Goal: Information Seeking & Learning: Understand process/instructions

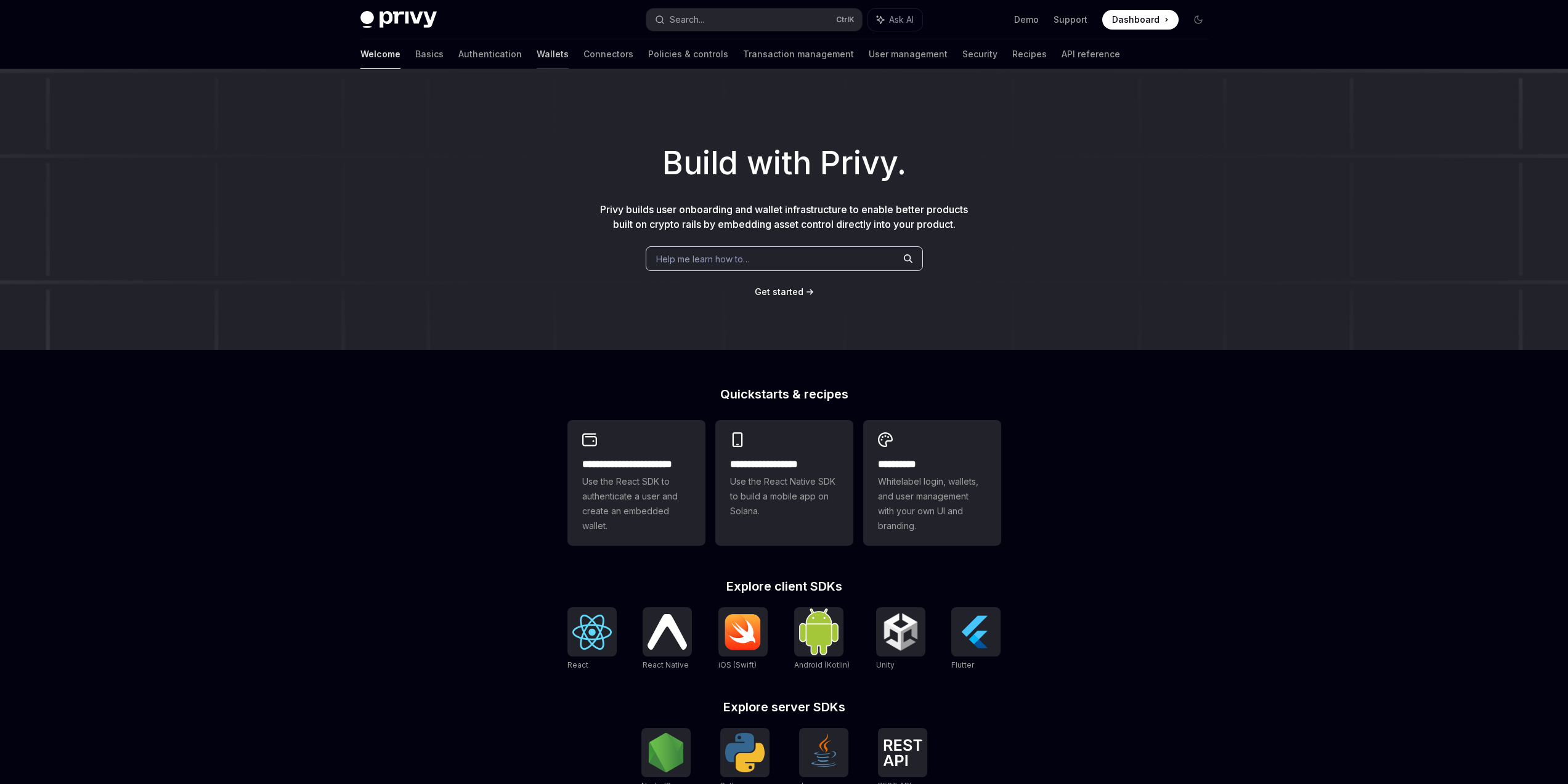
click at [536, 57] on link "Wallets" at bounding box center [552, 54] width 32 height 30
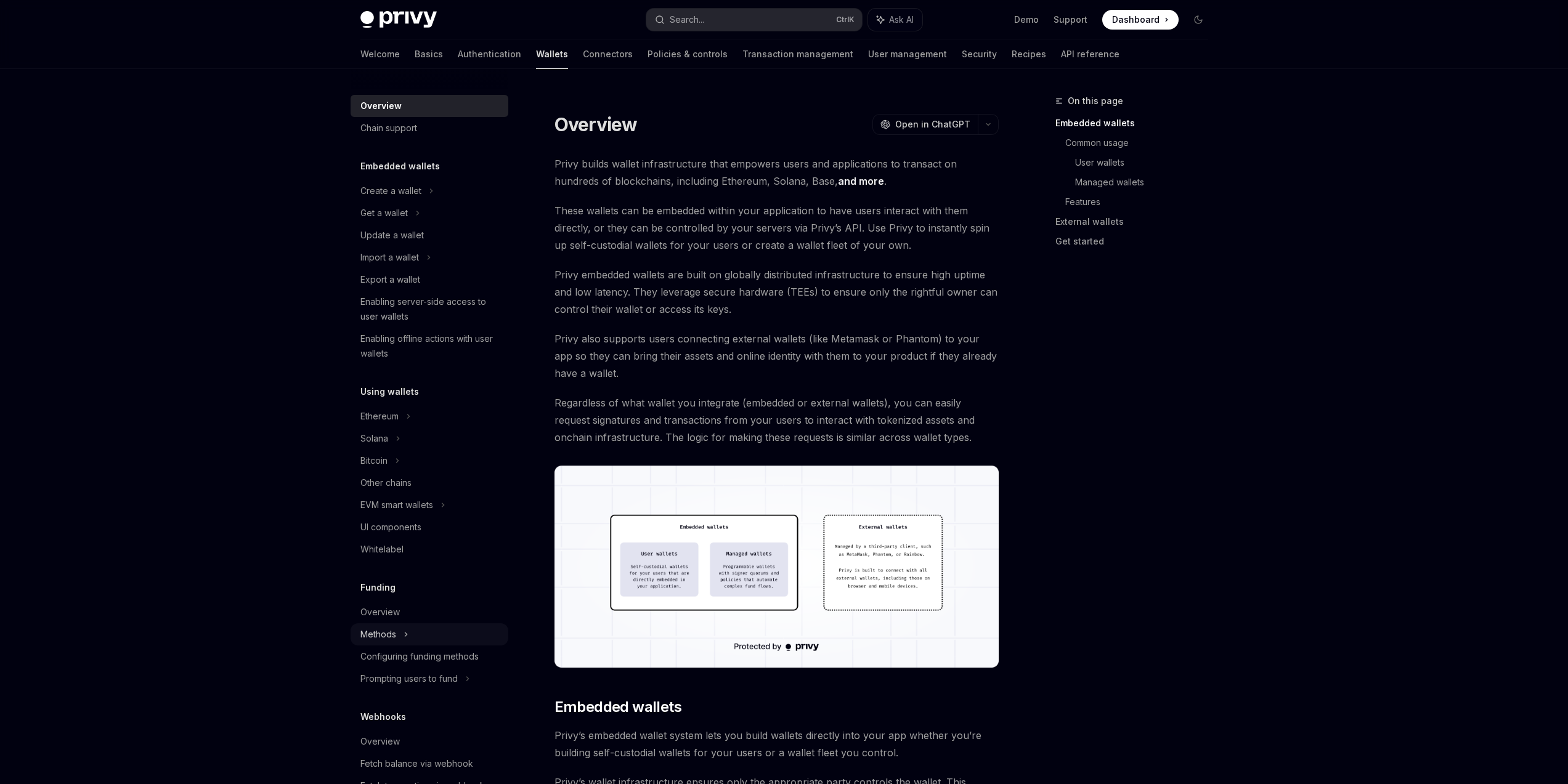
click at [442, 224] on div "Methods" at bounding box center [429, 213] width 158 height 22
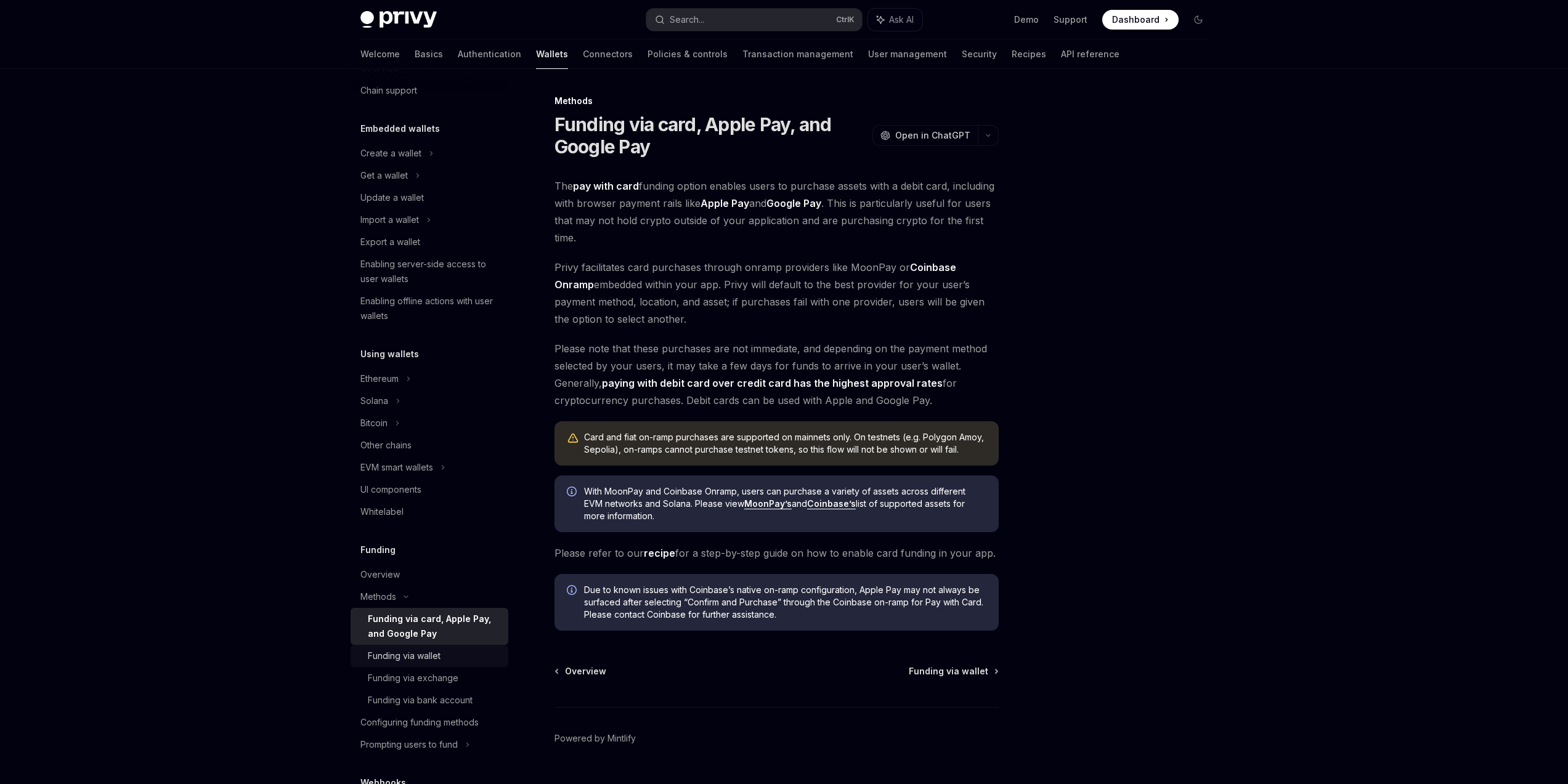
scroll to position [74, 0]
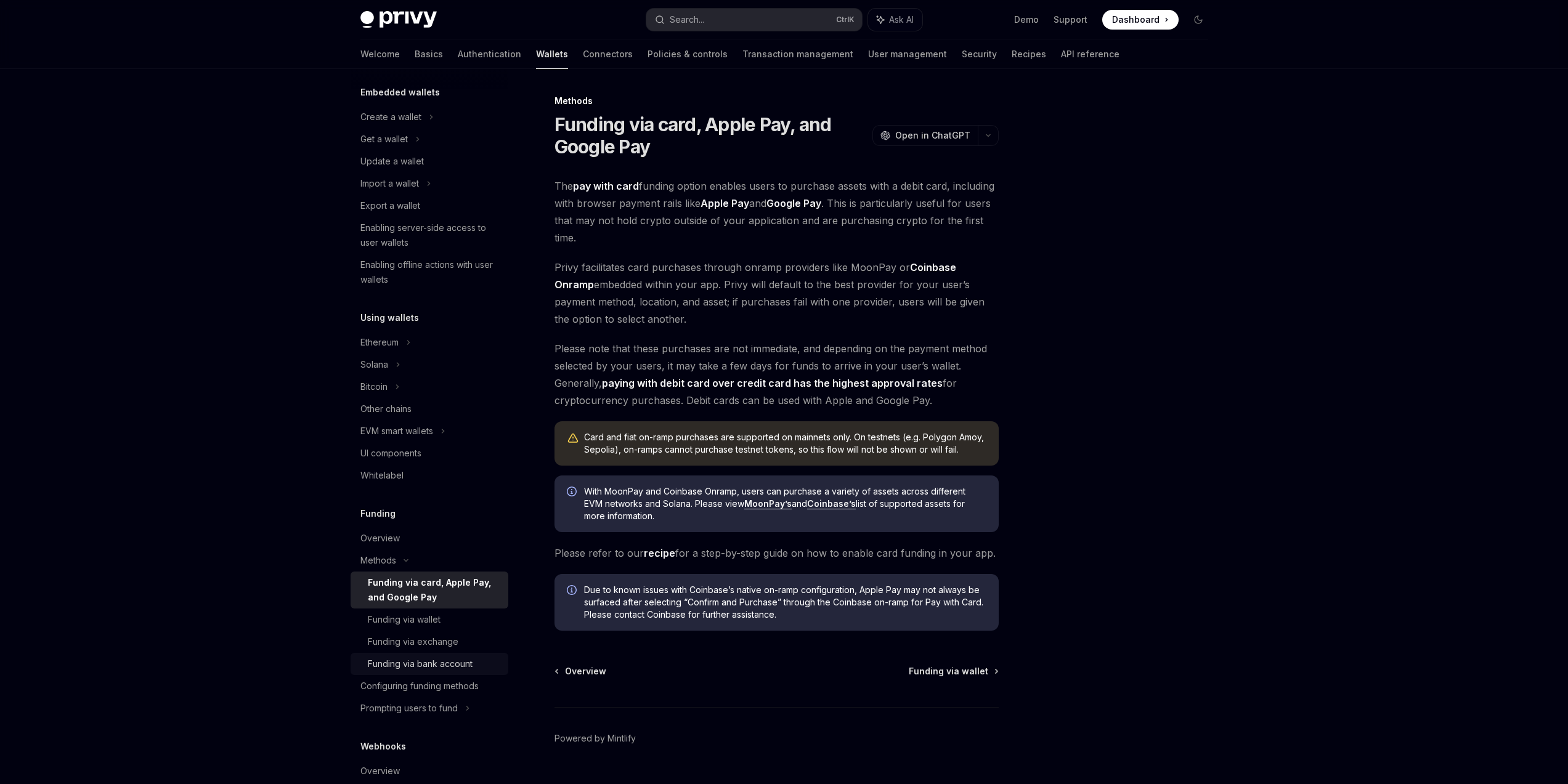
click at [455, 668] on div "Funding via bank account" at bounding box center [420, 664] width 105 height 15
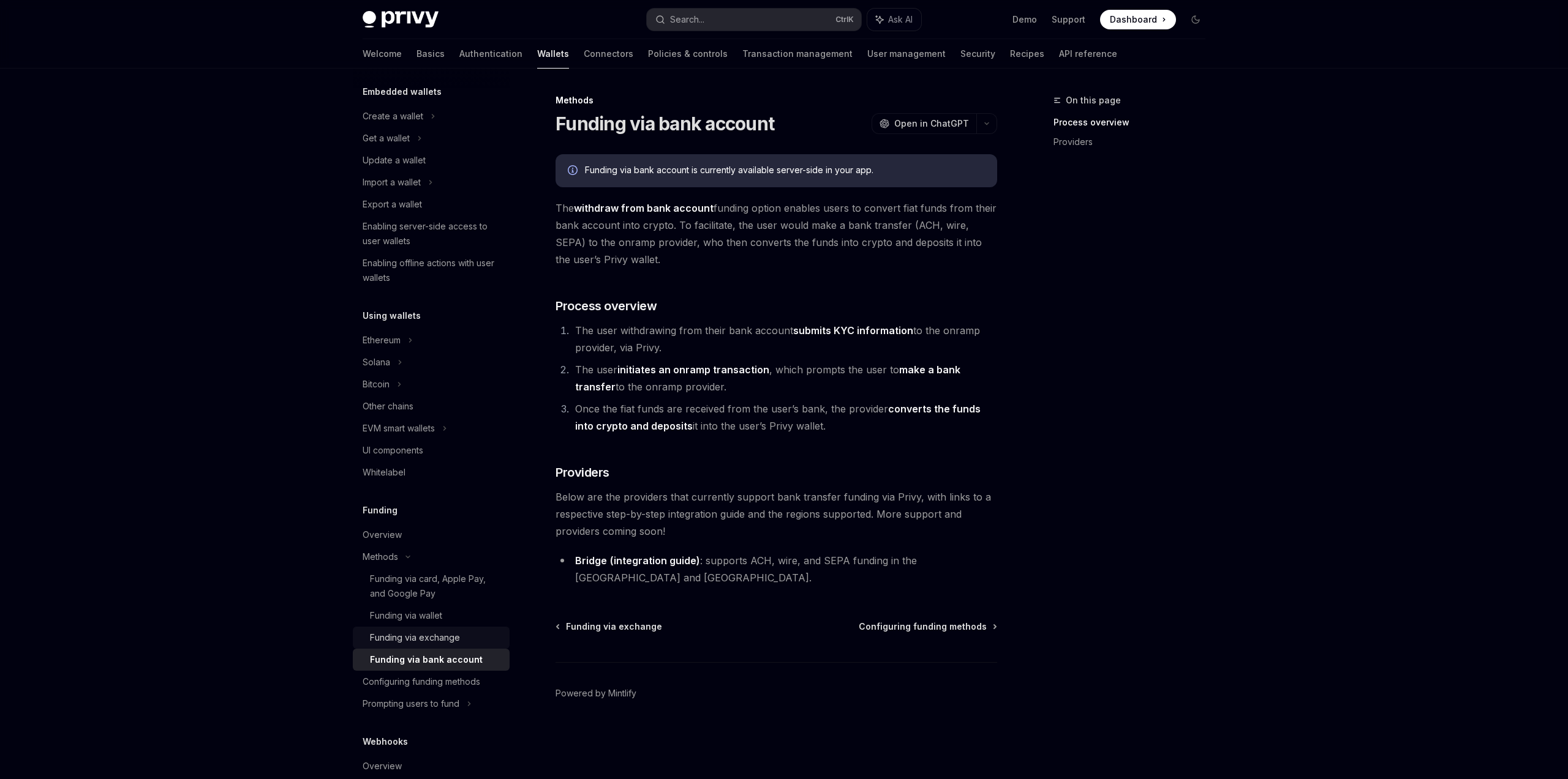
click at [444, 647] on link "Funding via exchange" at bounding box center [431, 638] width 157 height 22
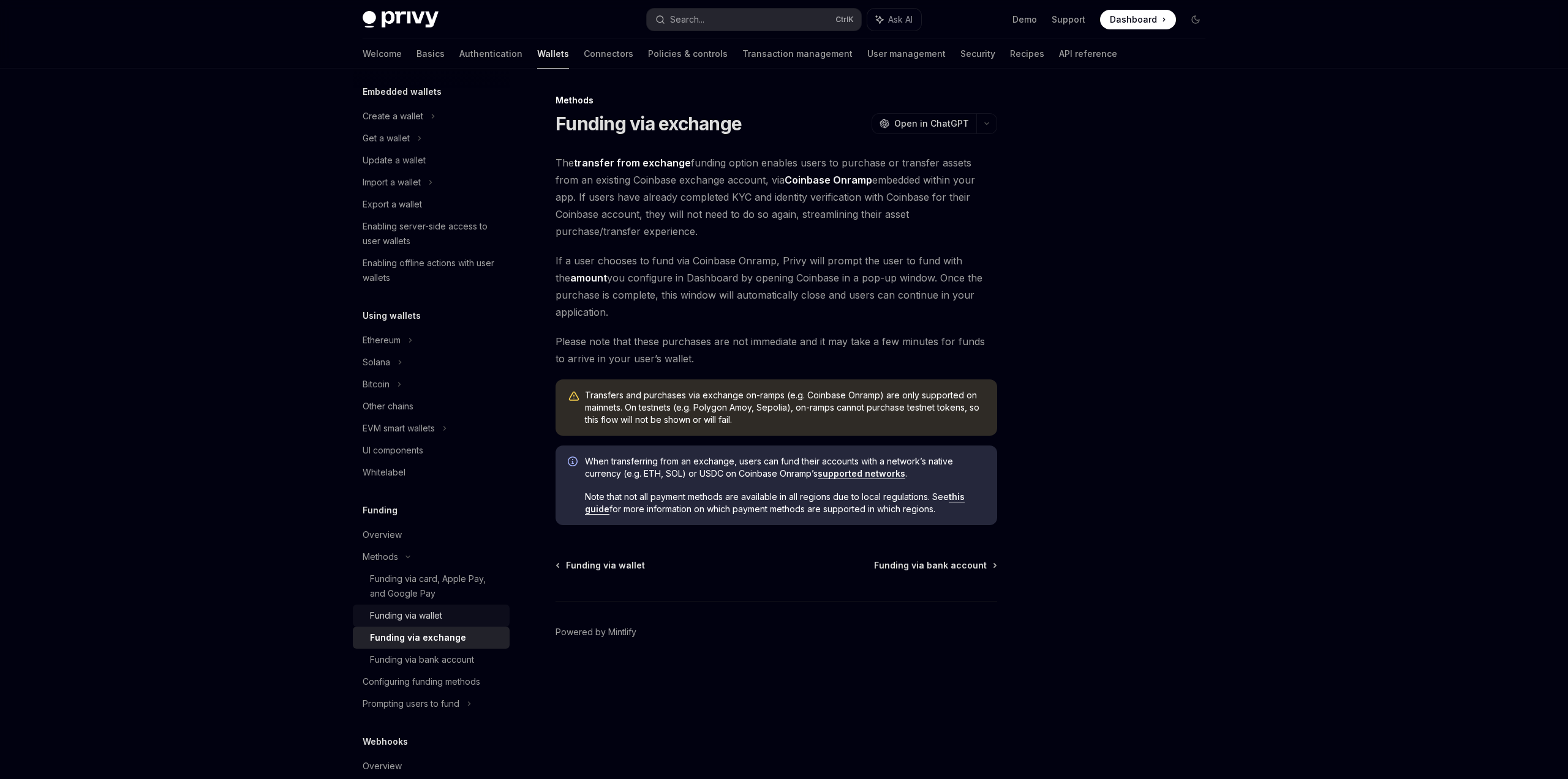
click at [453, 624] on link "Funding via wallet" at bounding box center [431, 615] width 157 height 22
type textarea "*"
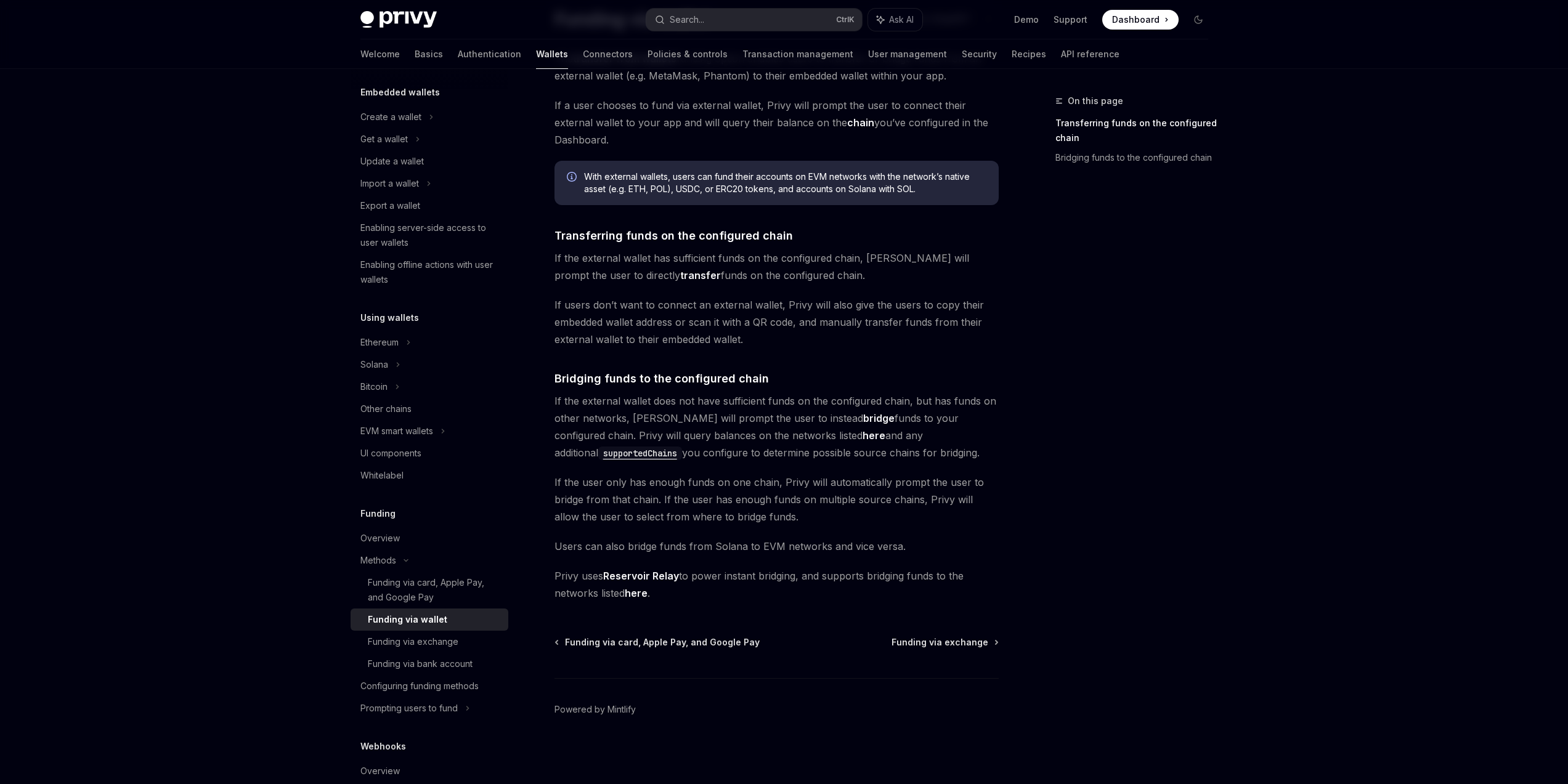
scroll to position [106, 0]
drag, startPoint x: 619, startPoint y: 373, endPoint x: 715, endPoint y: 374, distance: 96.0
click at [703, 374] on span "Bridging funds to the configured chain" at bounding box center [662, 377] width 215 height 17
drag, startPoint x: 662, startPoint y: 399, endPoint x: 881, endPoint y: 408, distance: 219.2
click at [875, 408] on span "If the external wallet does not have sufficient funds on the configured chain, …" at bounding box center [776, 426] width 444 height 69
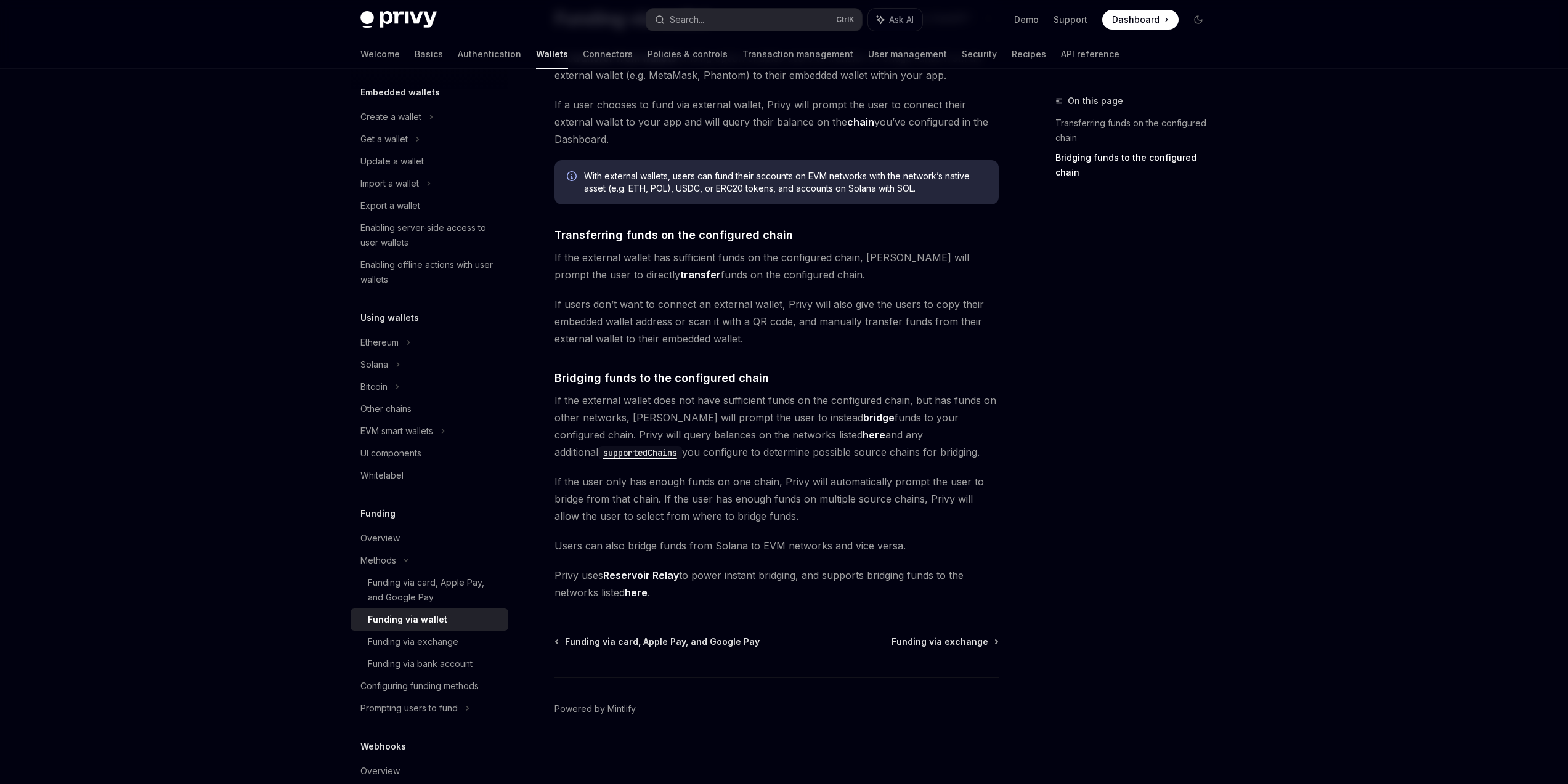
click at [1210, 427] on div "On this page Transferring funds on the configured chain Bridging funds to the c…" at bounding box center [1124, 438] width 187 height 691
click at [752, 574] on span "Privy uses Reservoir Relay to power instant bridging, and supports bridging fun…" at bounding box center [776, 584] width 444 height 34
click at [634, 597] on link "here" at bounding box center [636, 593] width 23 height 13
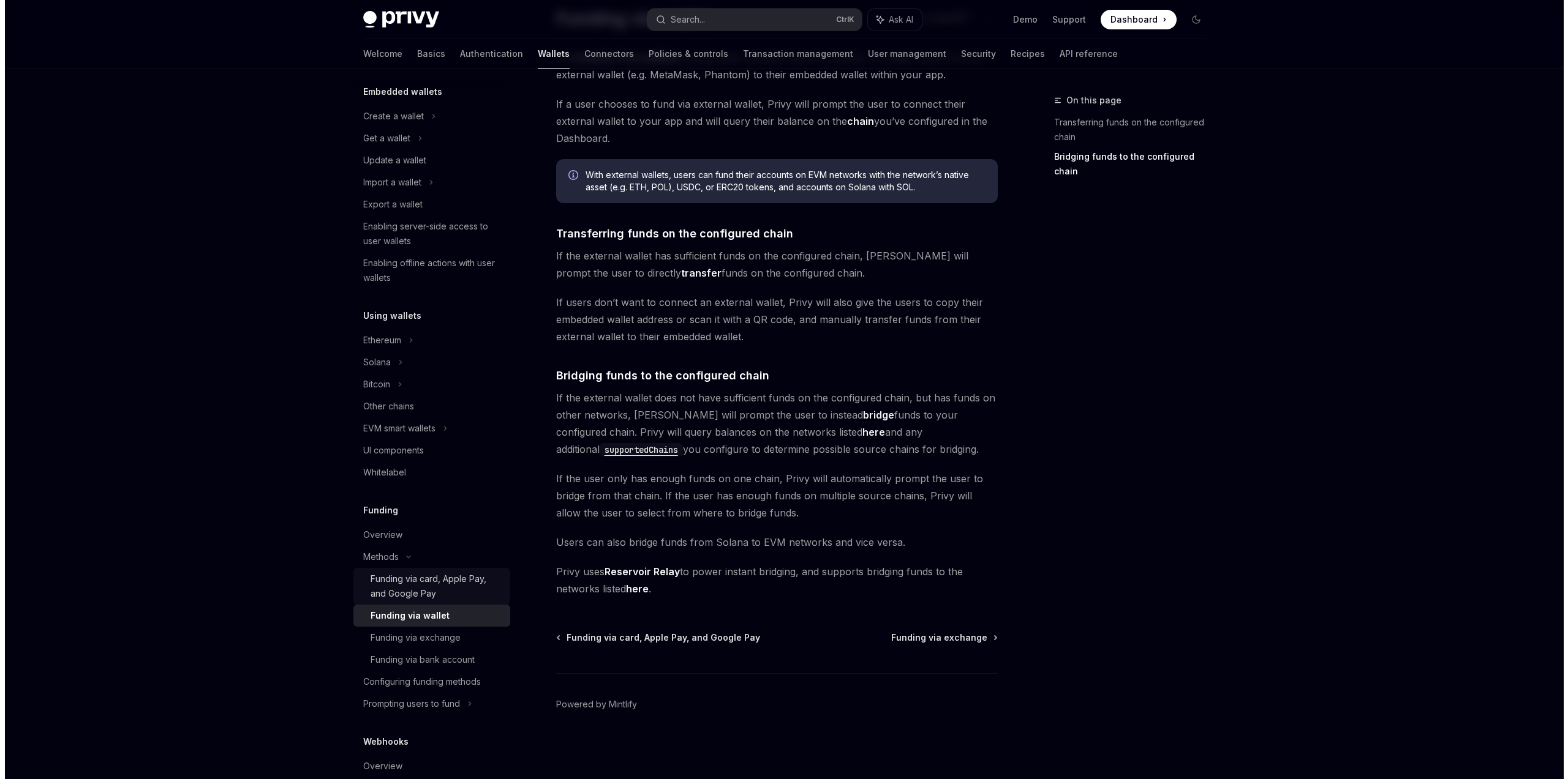
scroll to position [367, 0]
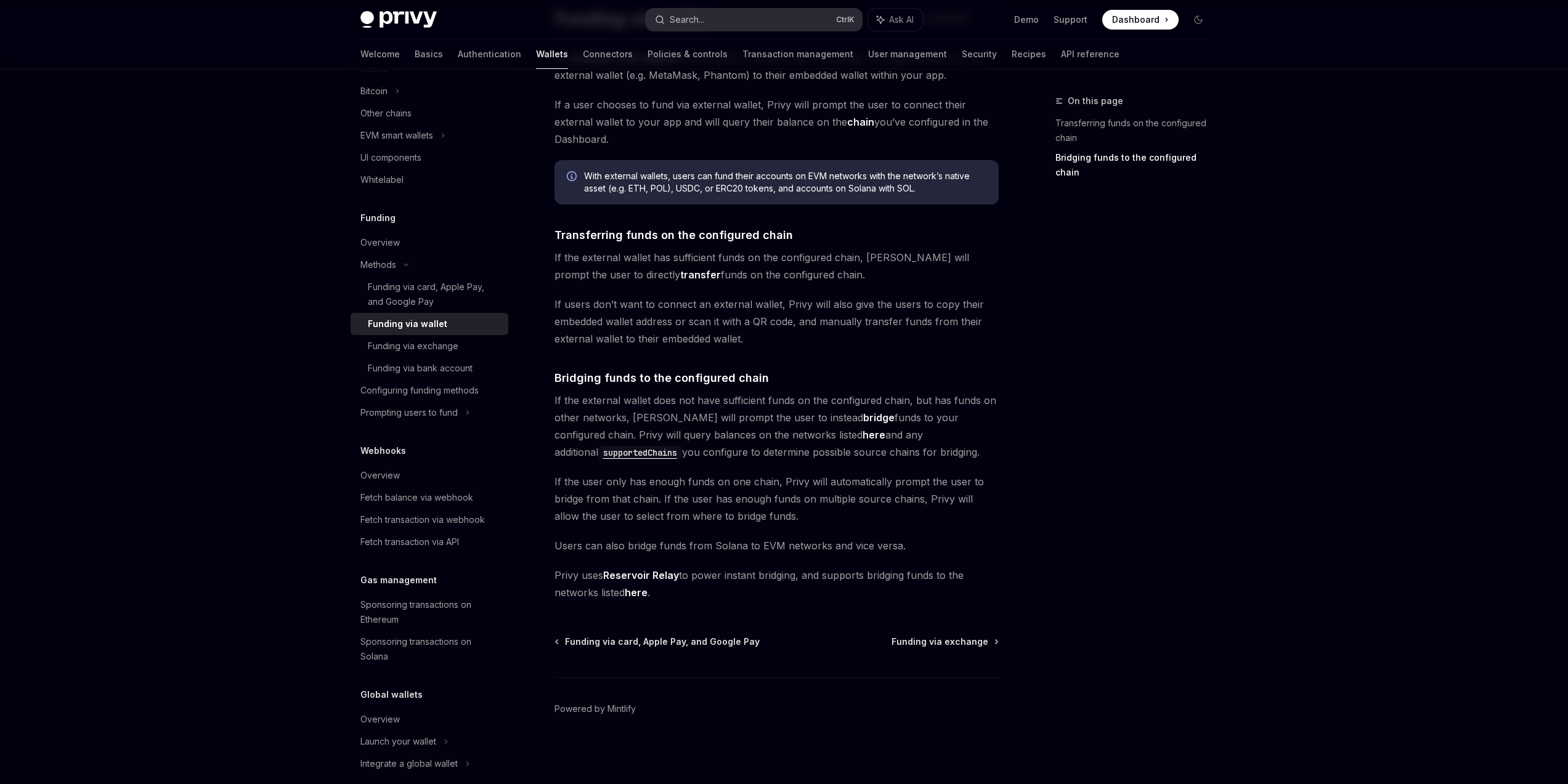
click at [702, 28] on button "Search... Ctrl K" at bounding box center [754, 19] width 216 height 22
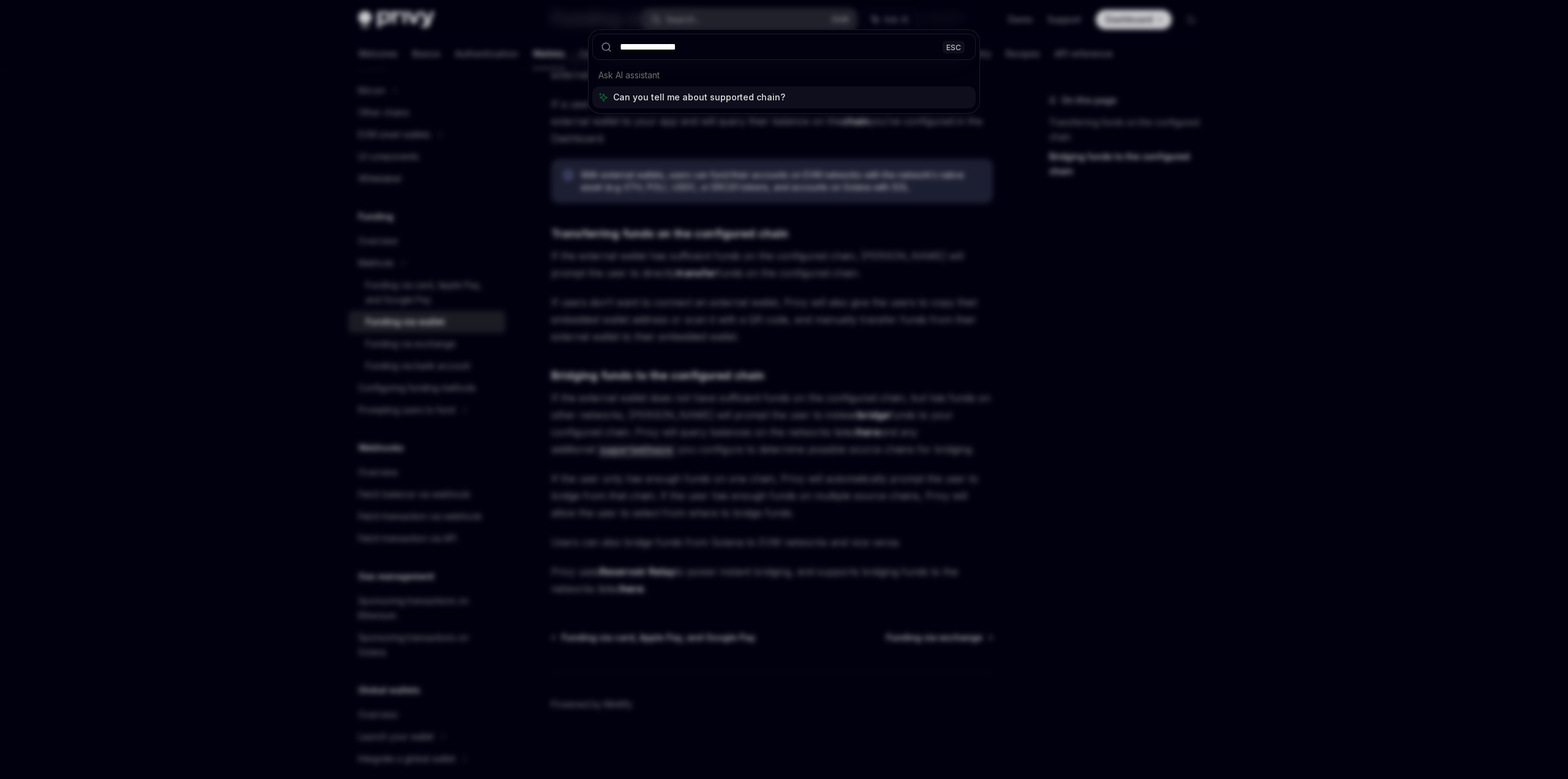
type input "**********"
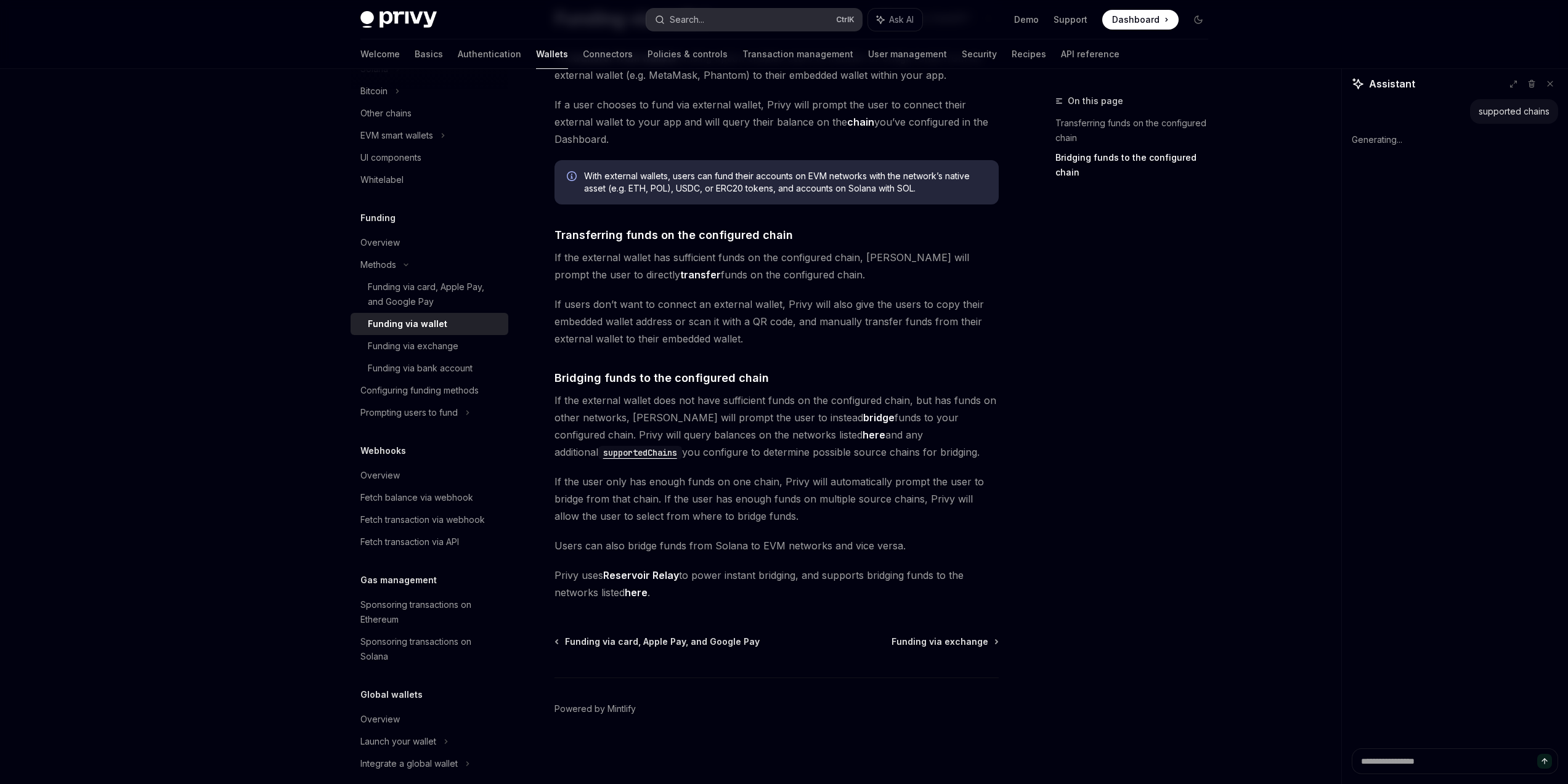
click at [723, 11] on button "Search... Ctrl K" at bounding box center [754, 19] width 216 height 22
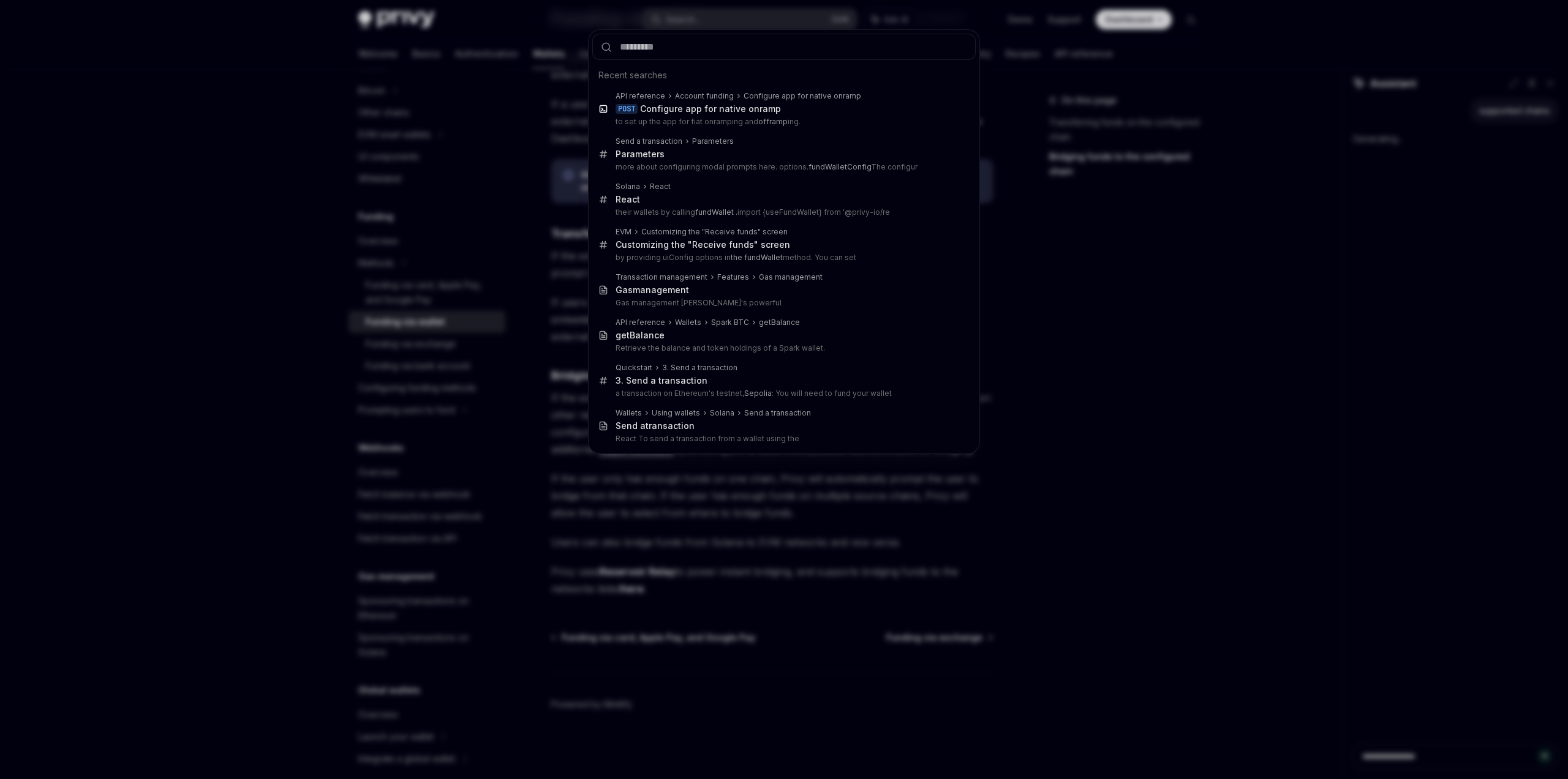
type textarea "*"
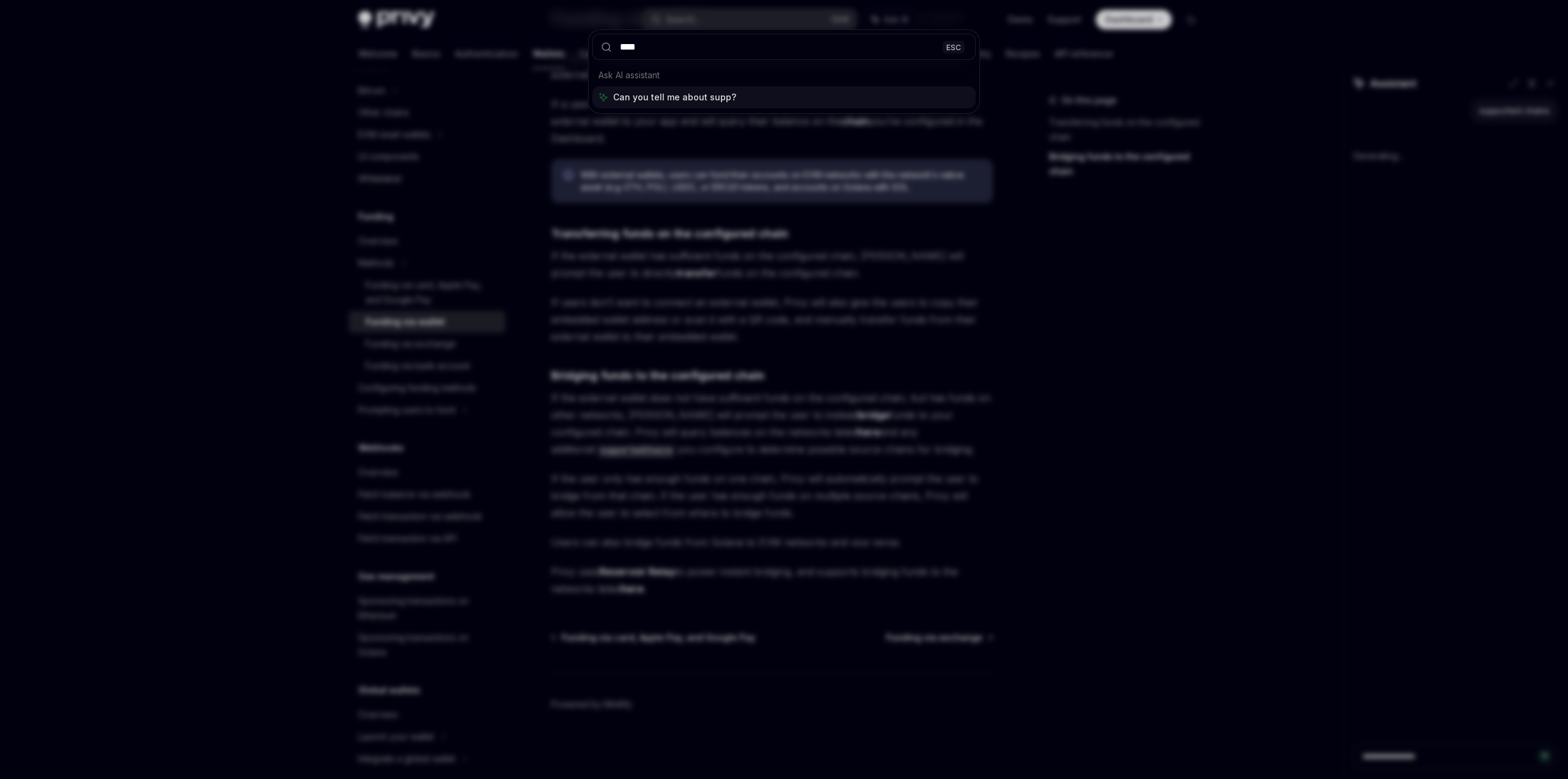
type input "*****"
type textarea "*"
type input "**********"
type textarea "*"
type input "**********"
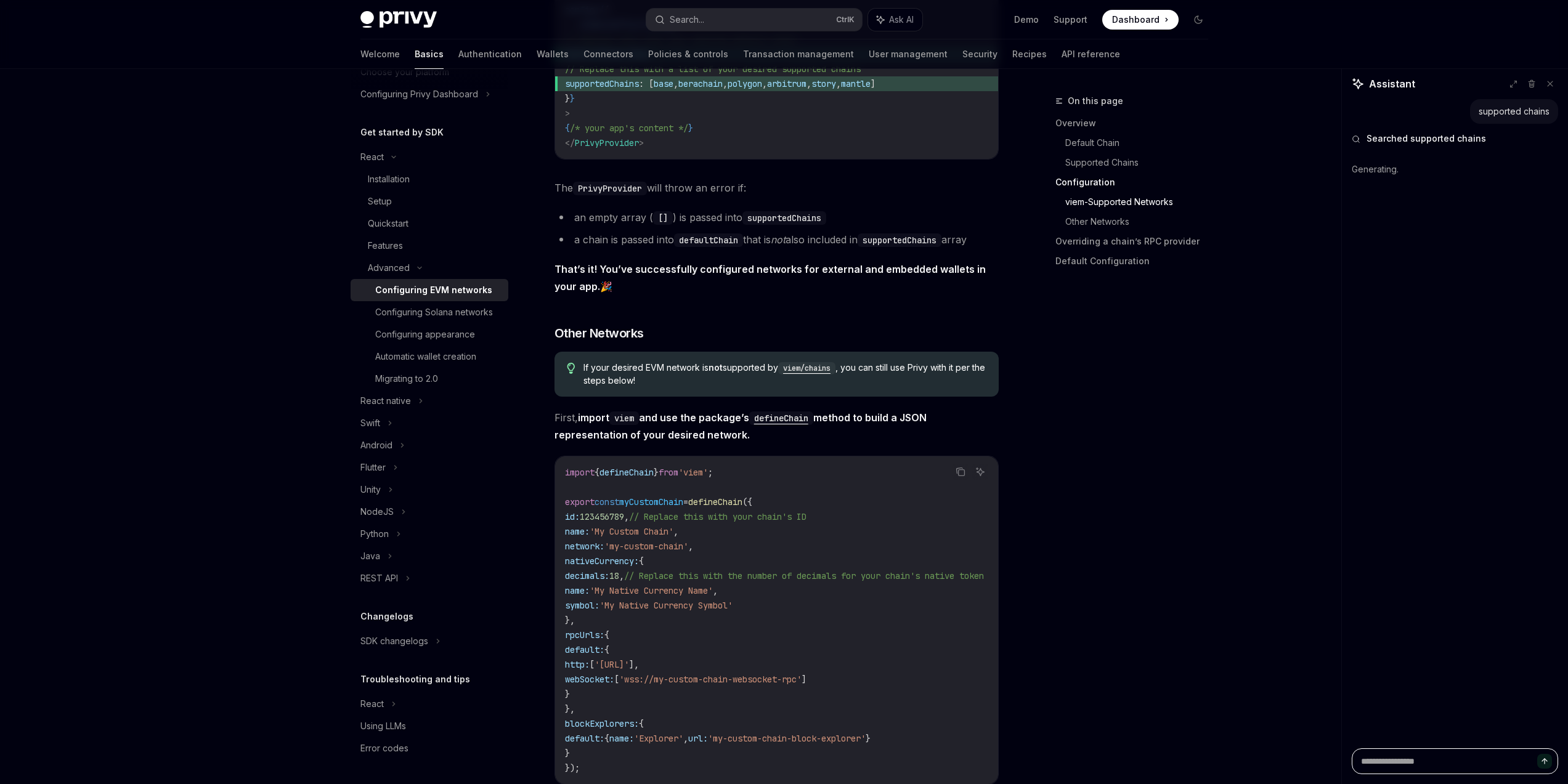
scroll to position [1424, 0]
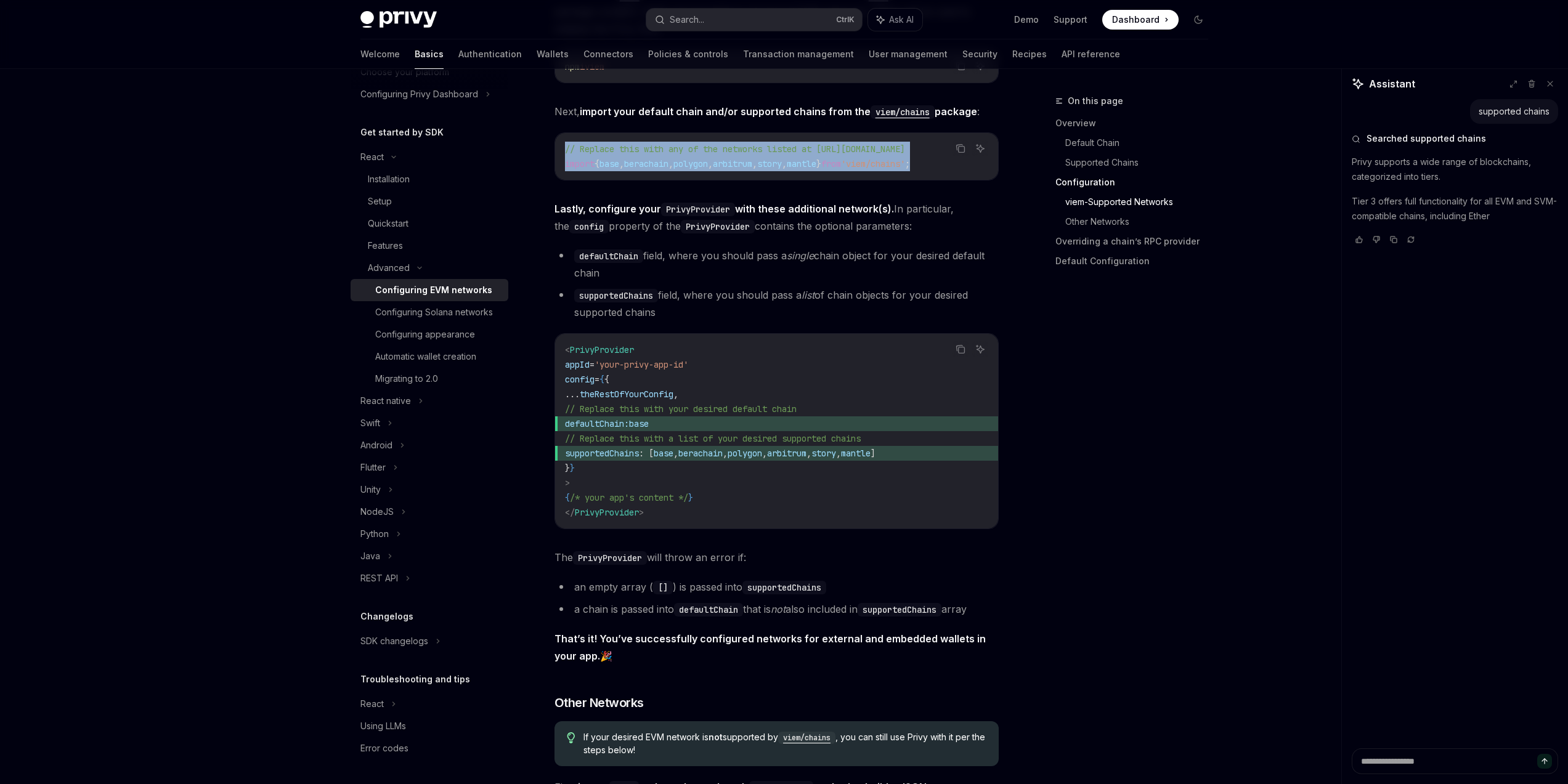
drag, startPoint x: 969, startPoint y: 164, endPoint x: 586, endPoint y: 173, distance: 383.1
click at [586, 173] on div "Copy Ask AI // Replace this with any of the networks listed at [URL][DOMAIN_NAM…" at bounding box center [776, 156] width 444 height 48
click at [585, 172] on div "// Replace this with any of the networks listed at [URL][DOMAIN_NAME] import { …" at bounding box center [776, 156] width 443 height 47
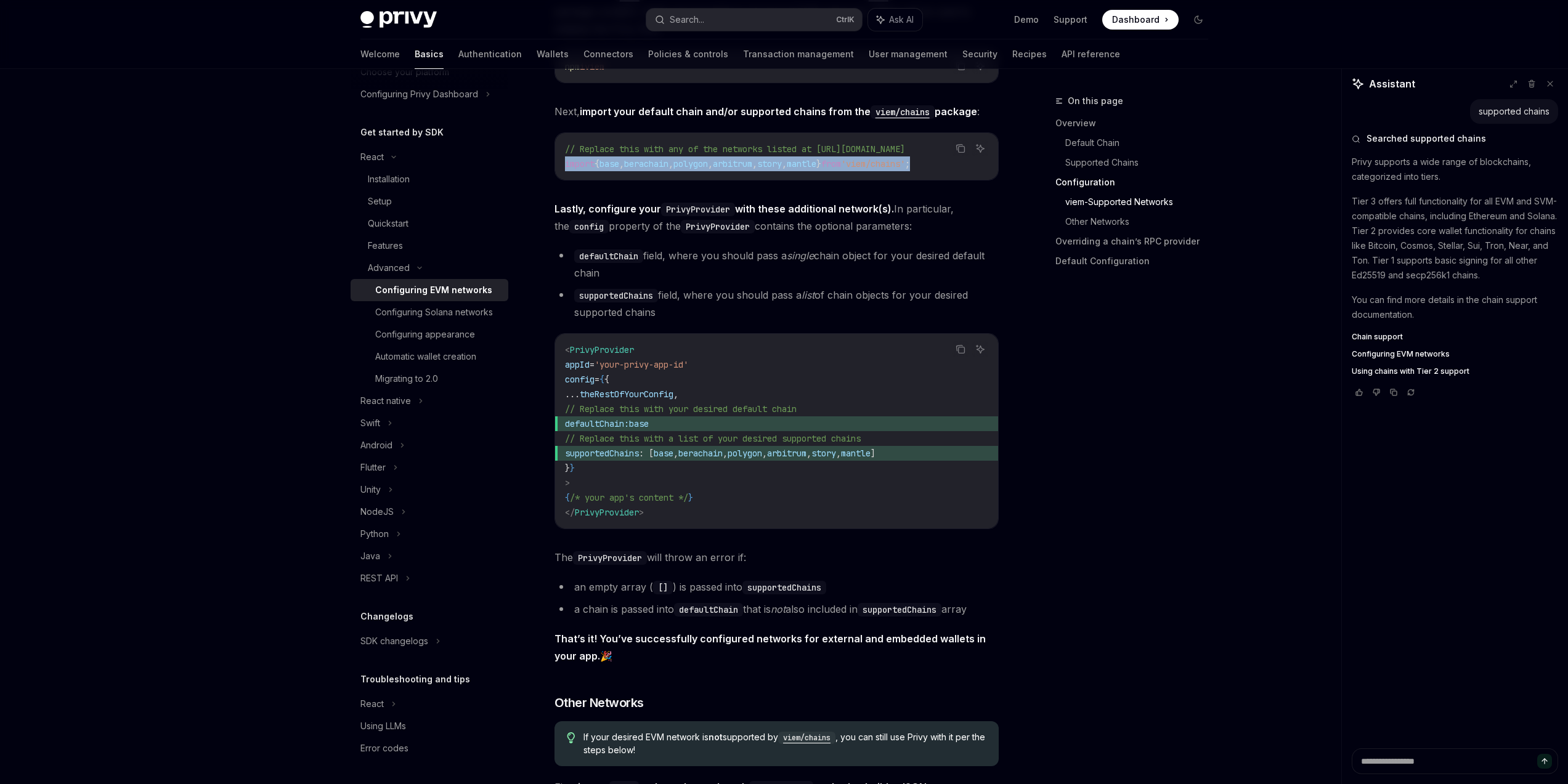
drag, startPoint x: 565, startPoint y: 165, endPoint x: 960, endPoint y: 174, distance: 395.1
click at [960, 174] on div "// Replace this with any of the networks listed at [URL][DOMAIN_NAME] import { …" at bounding box center [776, 156] width 443 height 47
copy span "import { base , berachain , polygon , arbitrum , story , mantle } from 'viem/ch…"
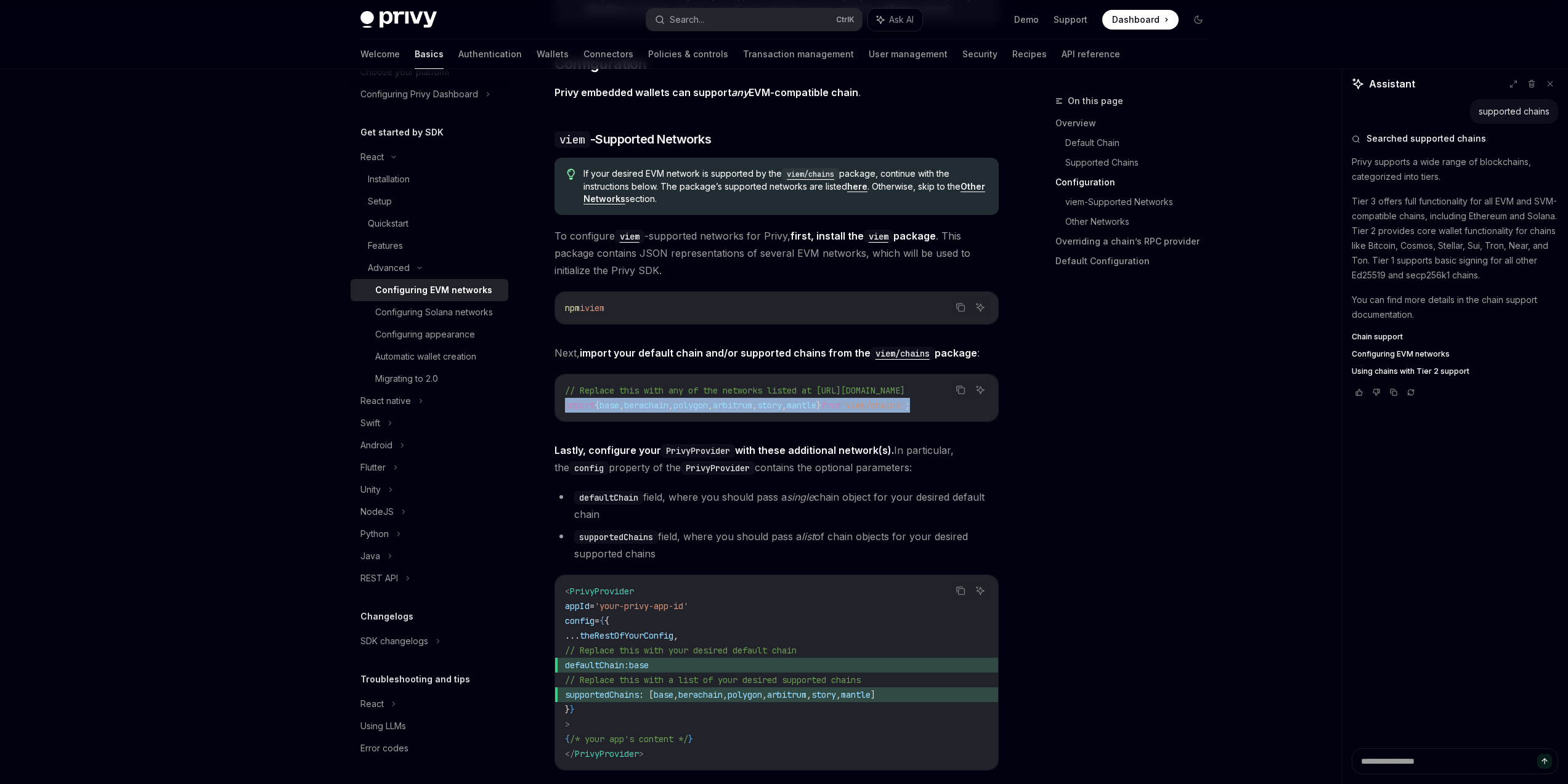
scroll to position [906, 0]
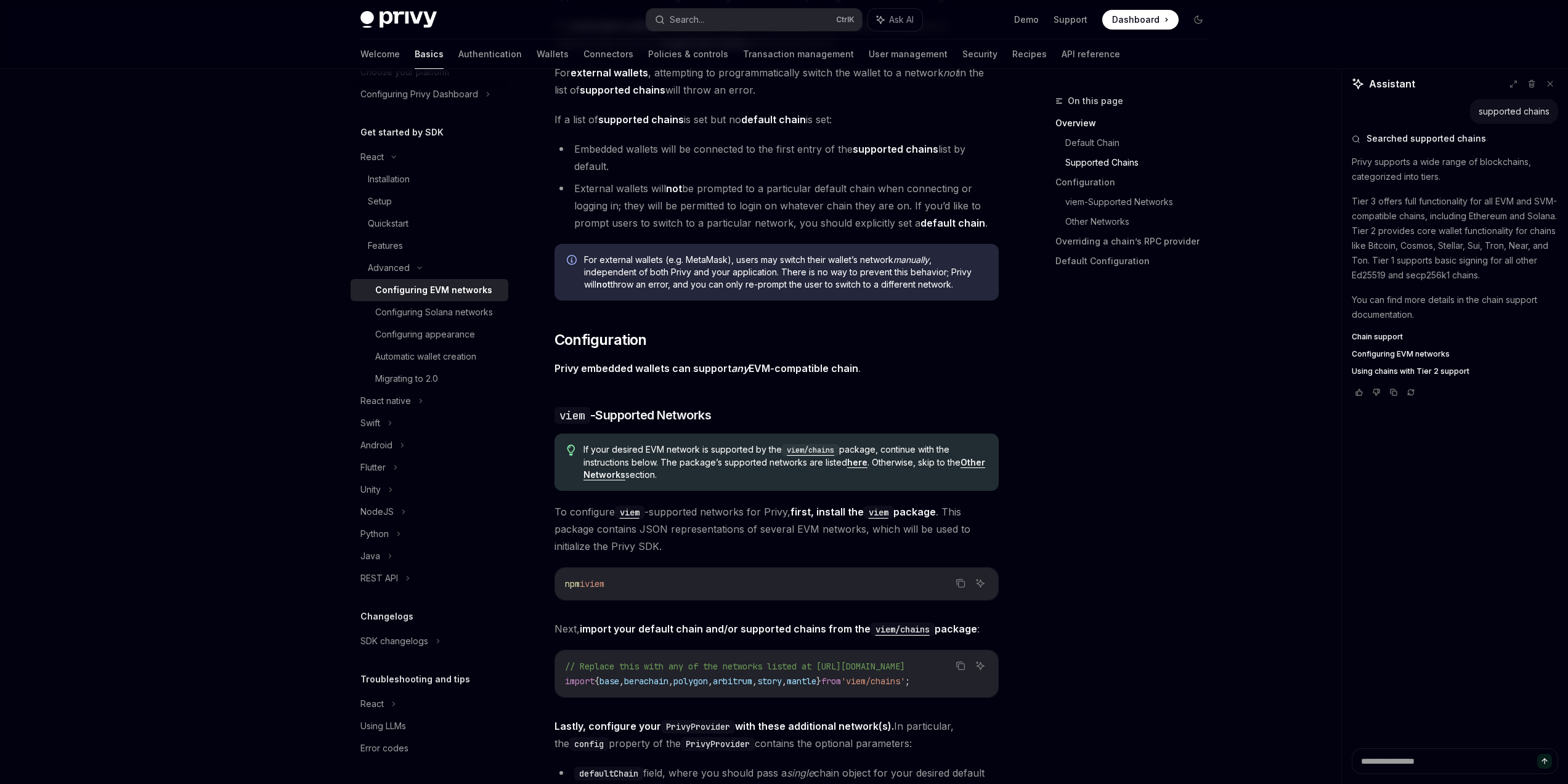
drag, startPoint x: 722, startPoint y: 297, endPoint x: 710, endPoint y: 288, distance: 15.0
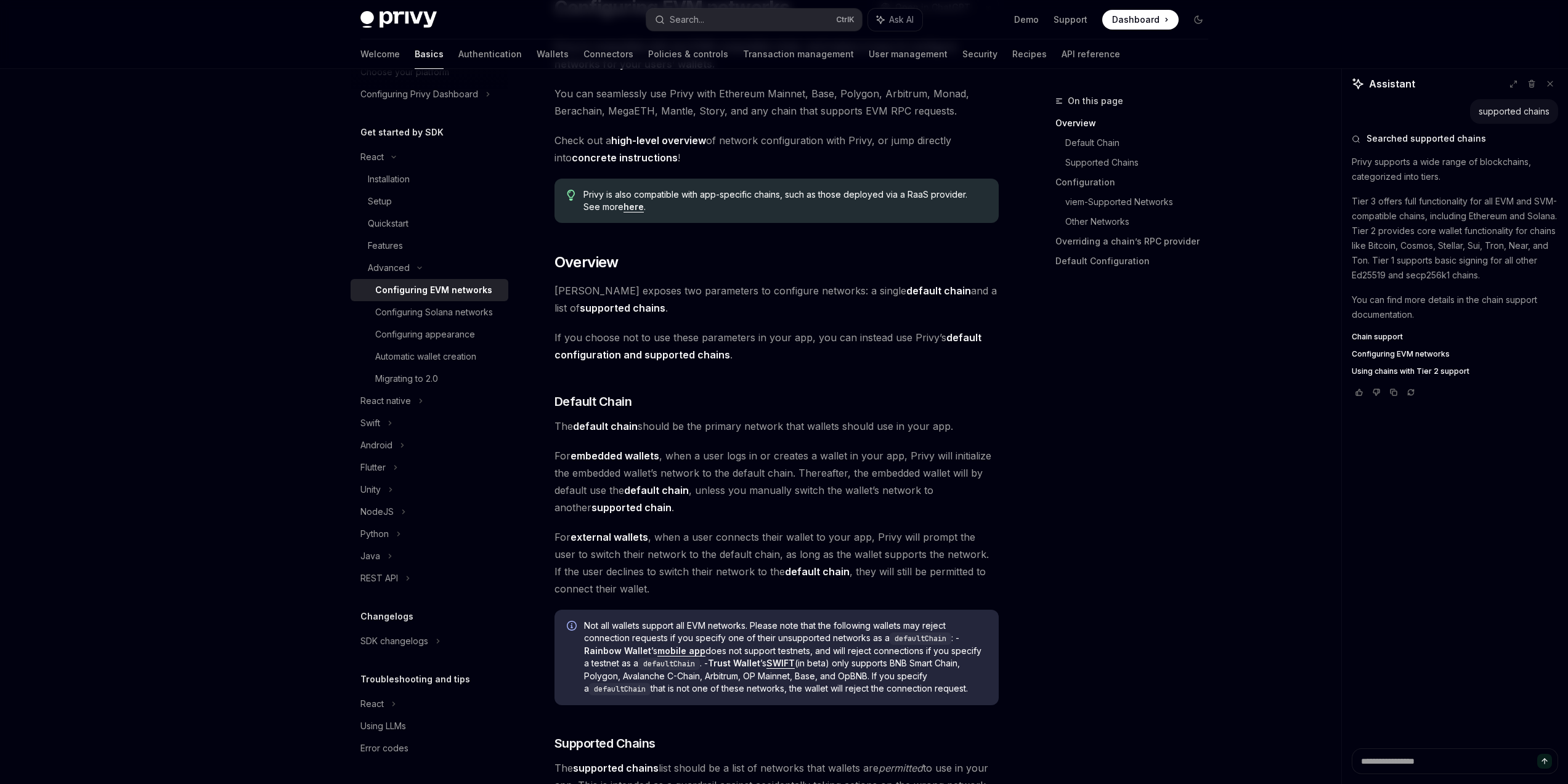
scroll to position [106, 0]
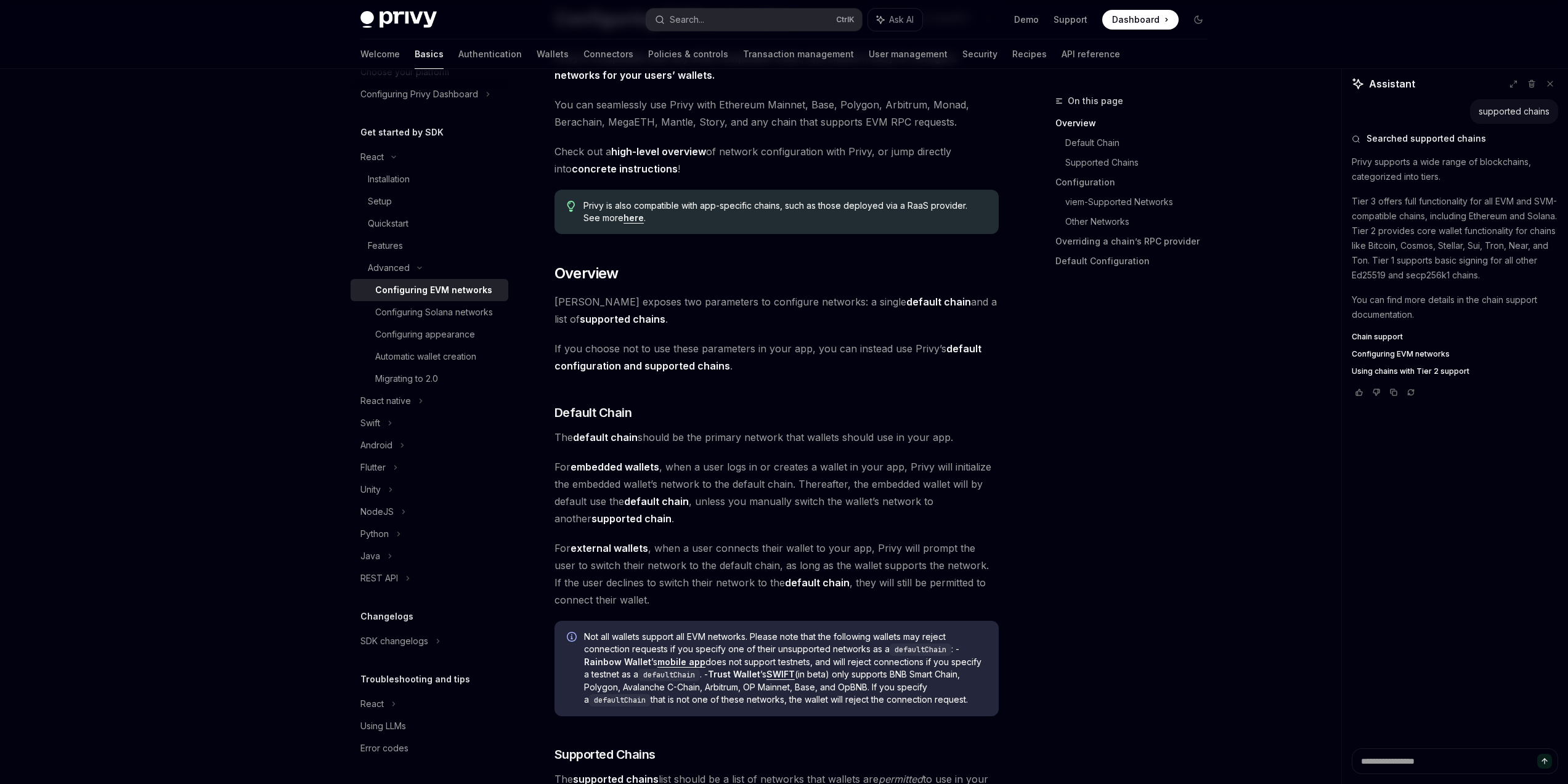
scroll to position [369, 0]
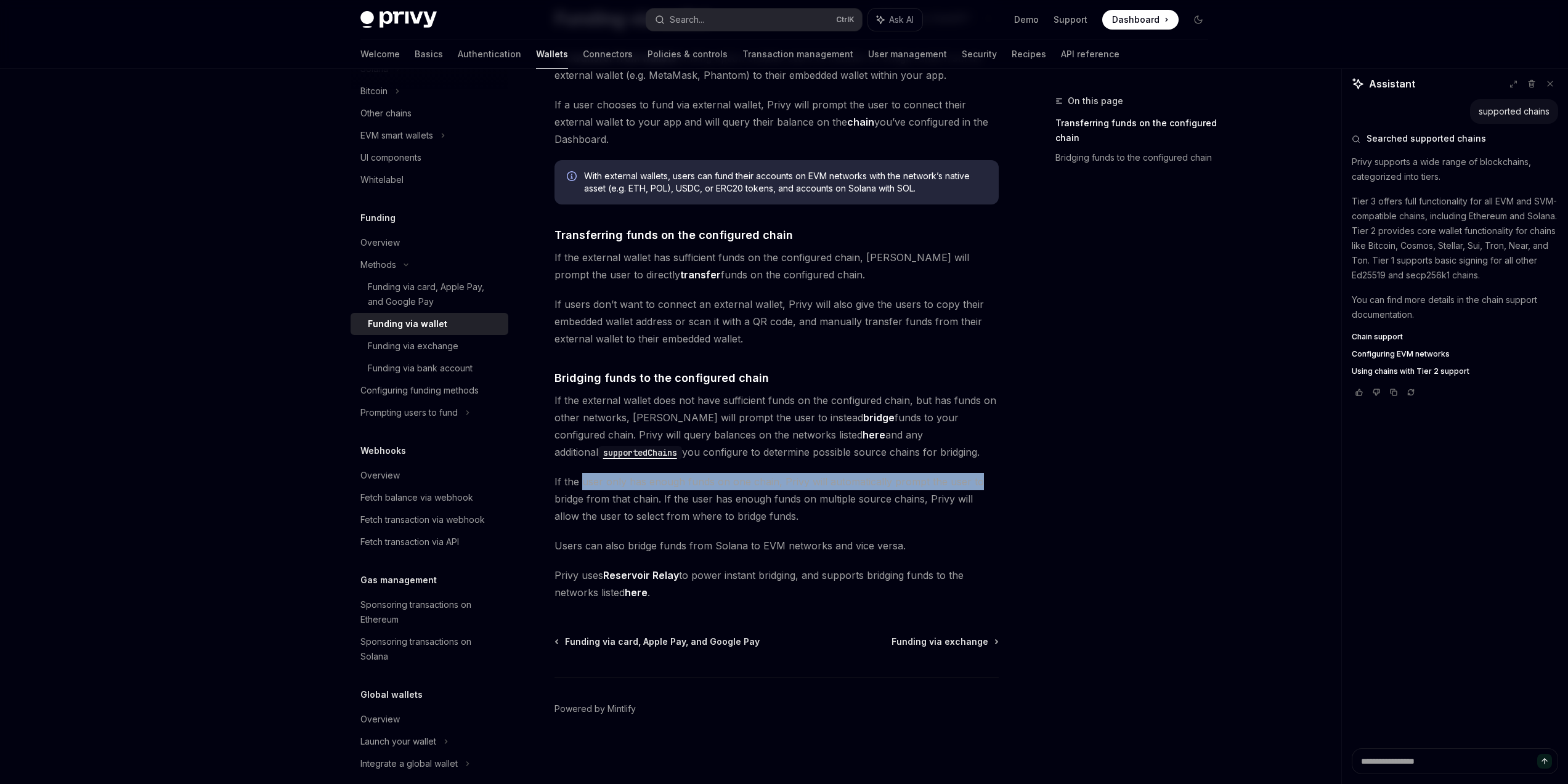
drag, startPoint x: 581, startPoint y: 481, endPoint x: 1025, endPoint y: 477, distance: 444.0
click at [1013, 477] on div "On this page Transferring funds on the configured chain Bridging funds to the c…" at bounding box center [784, 373] width 867 height 821
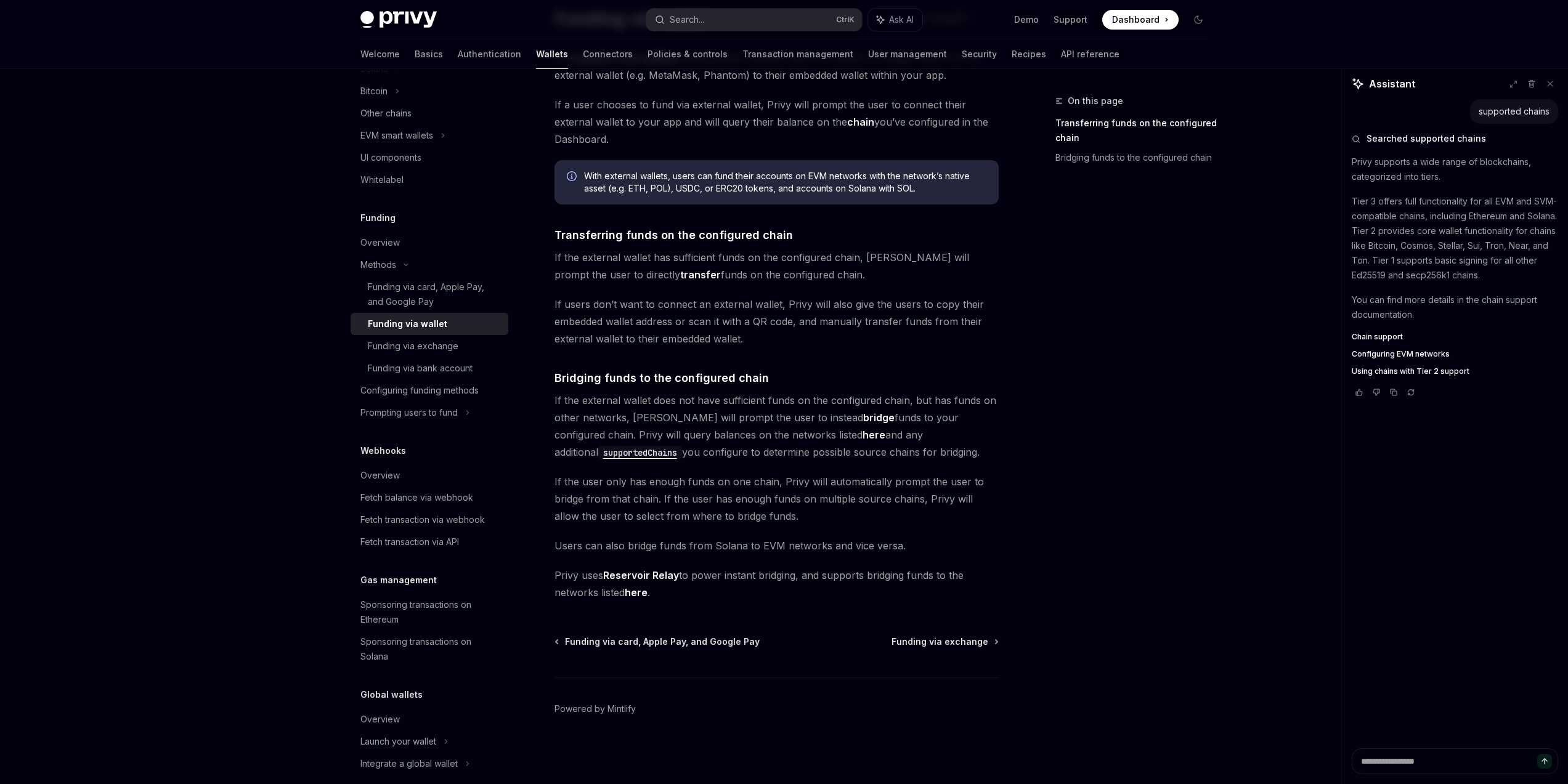
click at [1050, 477] on div "On this page Transferring funds on the configured chain Bridging funds to the c…" at bounding box center [1124, 438] width 187 height 691
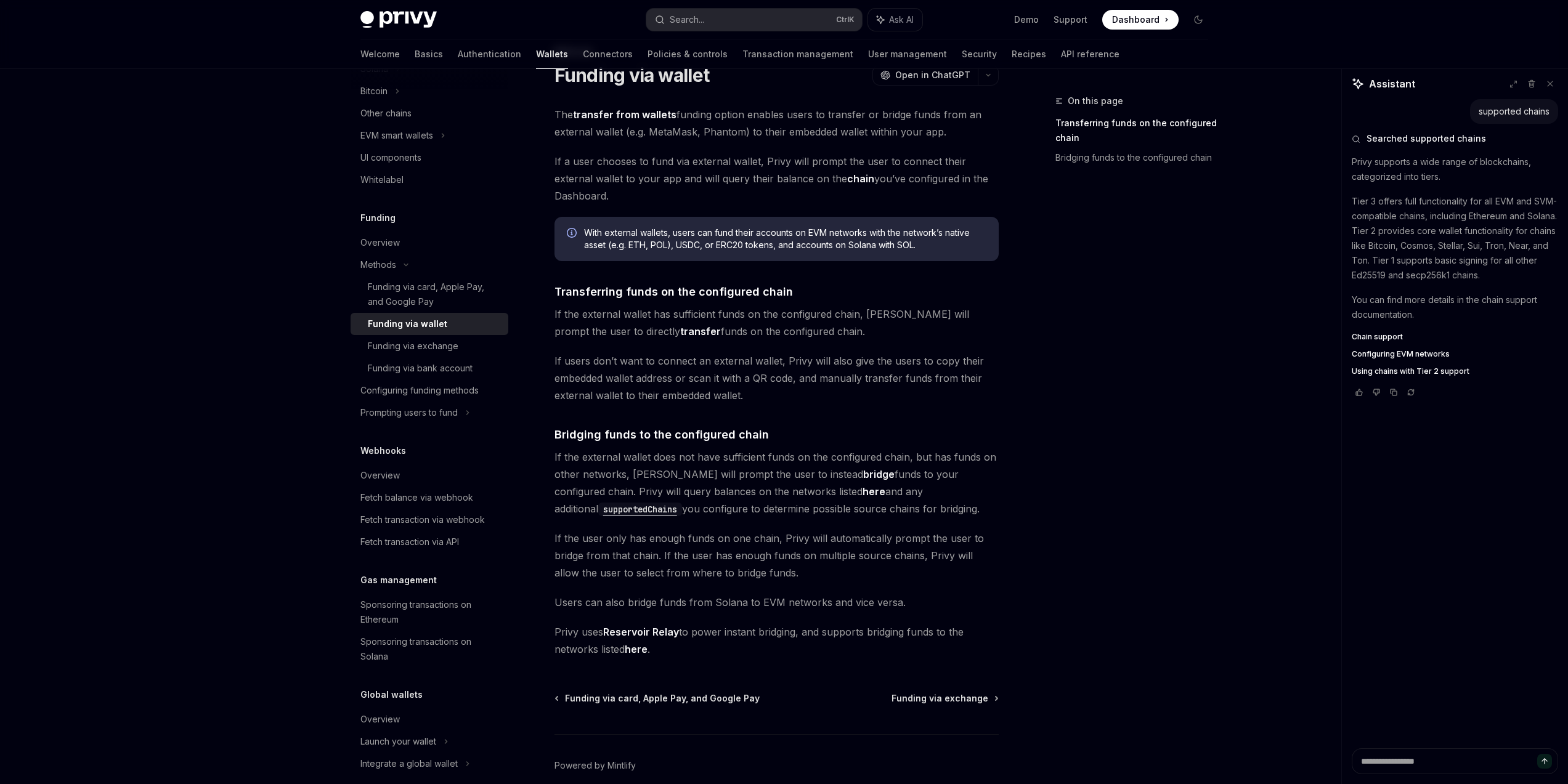
scroll to position [0, 0]
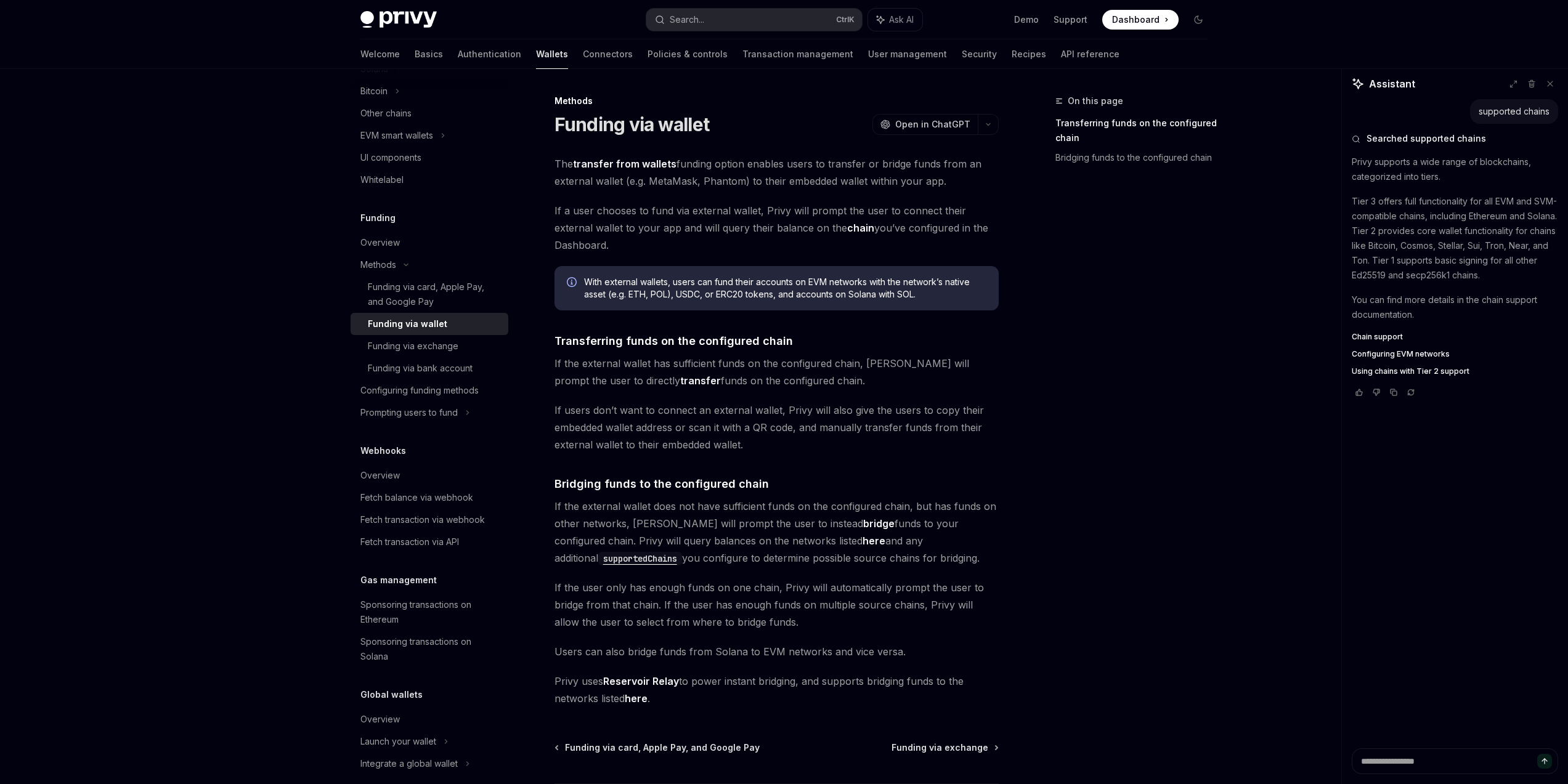
click at [682, 552] on code "supportedChains" at bounding box center [640, 559] width 84 height 13
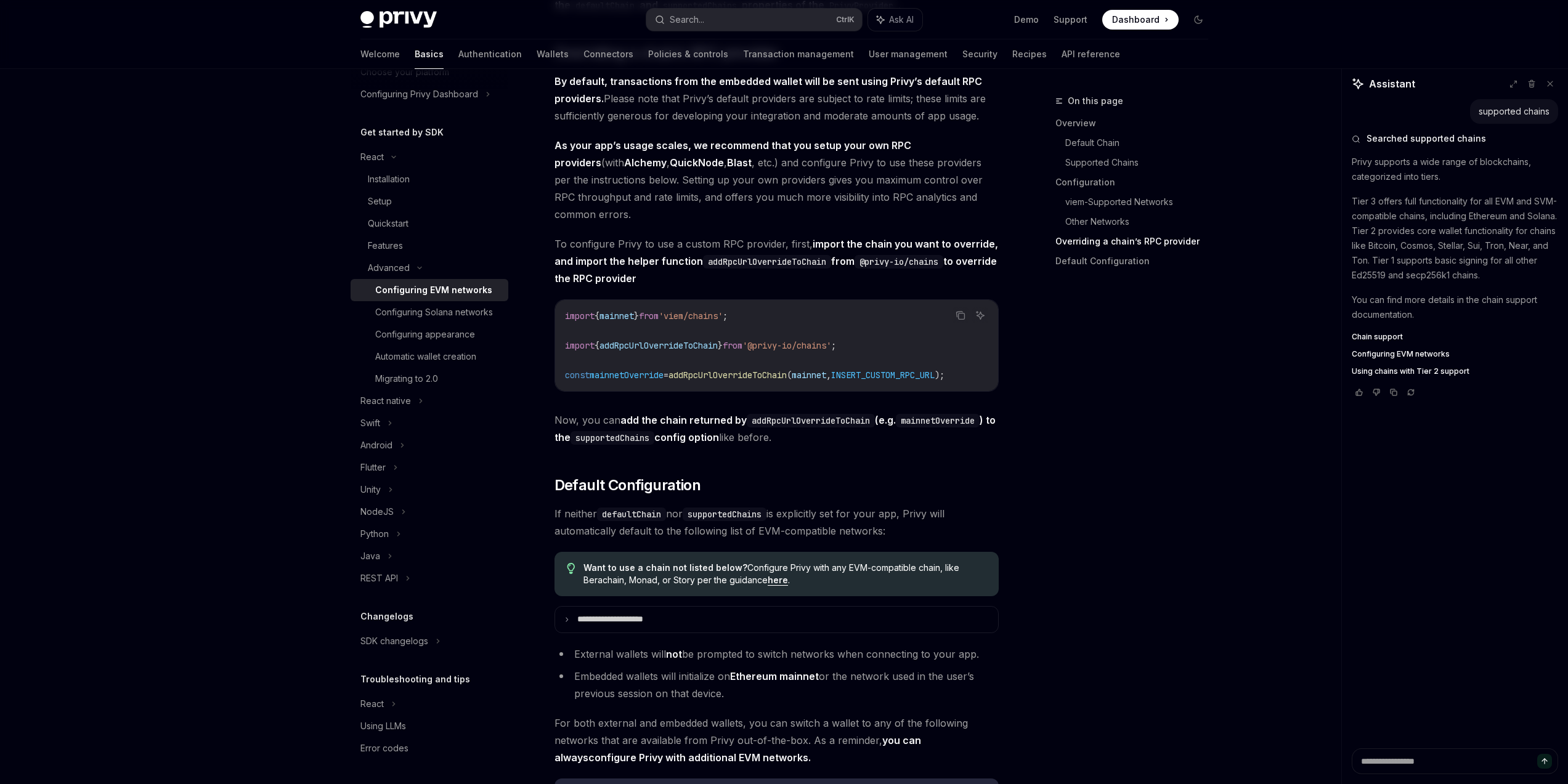
scroll to position [2927, 0]
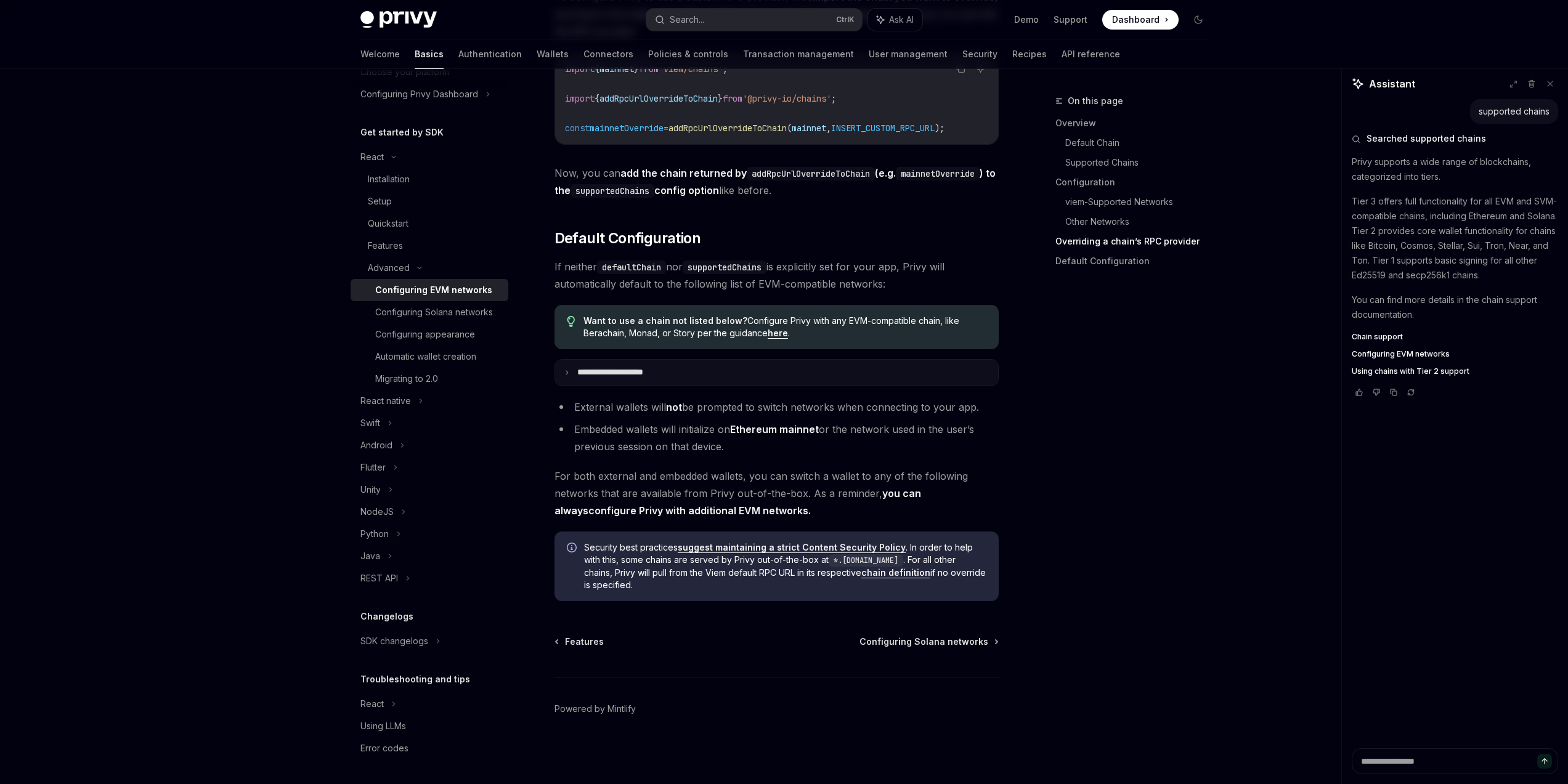
click at [729, 381] on summary "**********" at bounding box center [776, 372] width 443 height 26
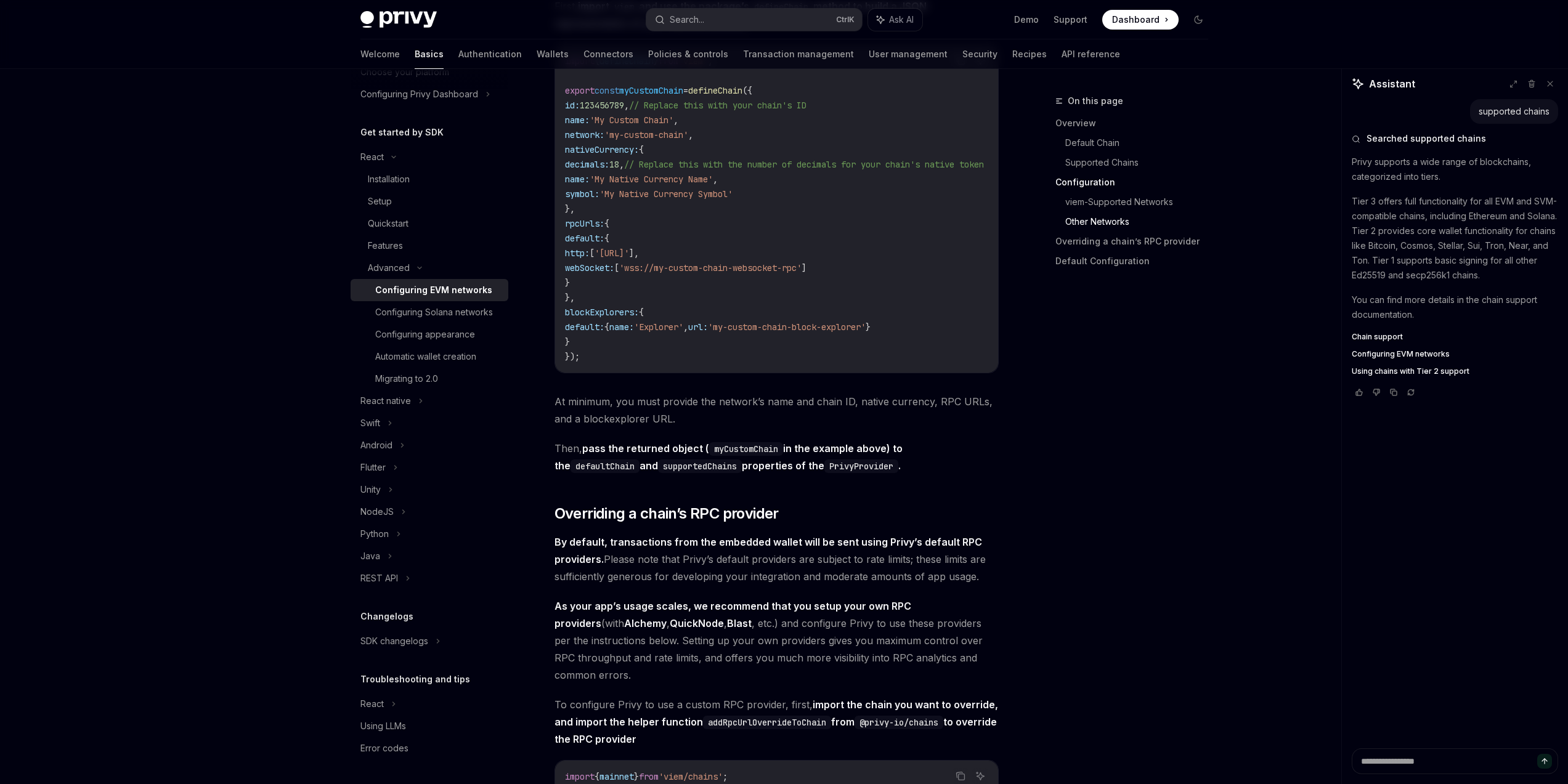
scroll to position [2040, 0]
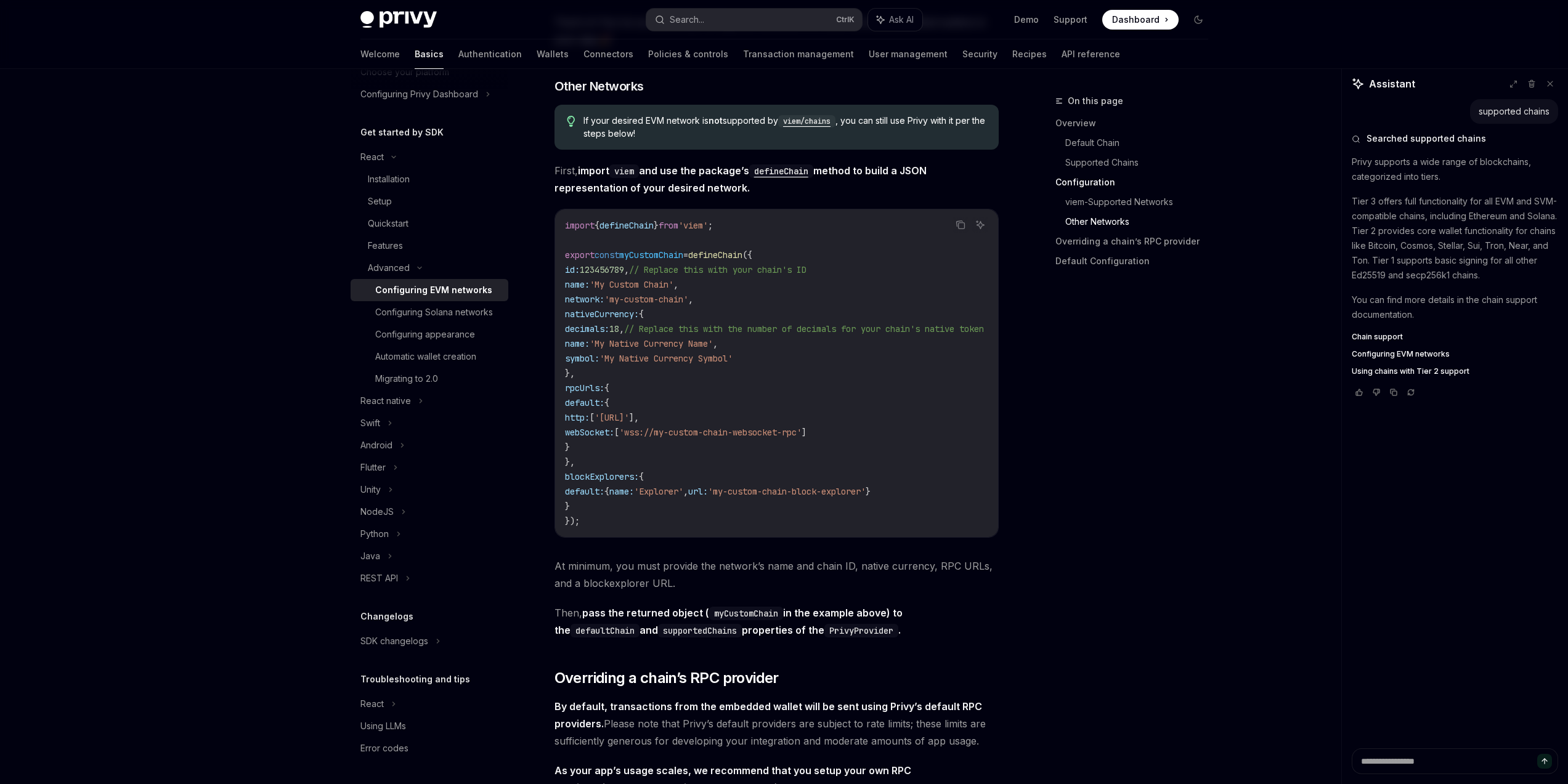
drag, startPoint x: 1014, startPoint y: 495, endPoint x: 1015, endPoint y: 489, distance: 6.1
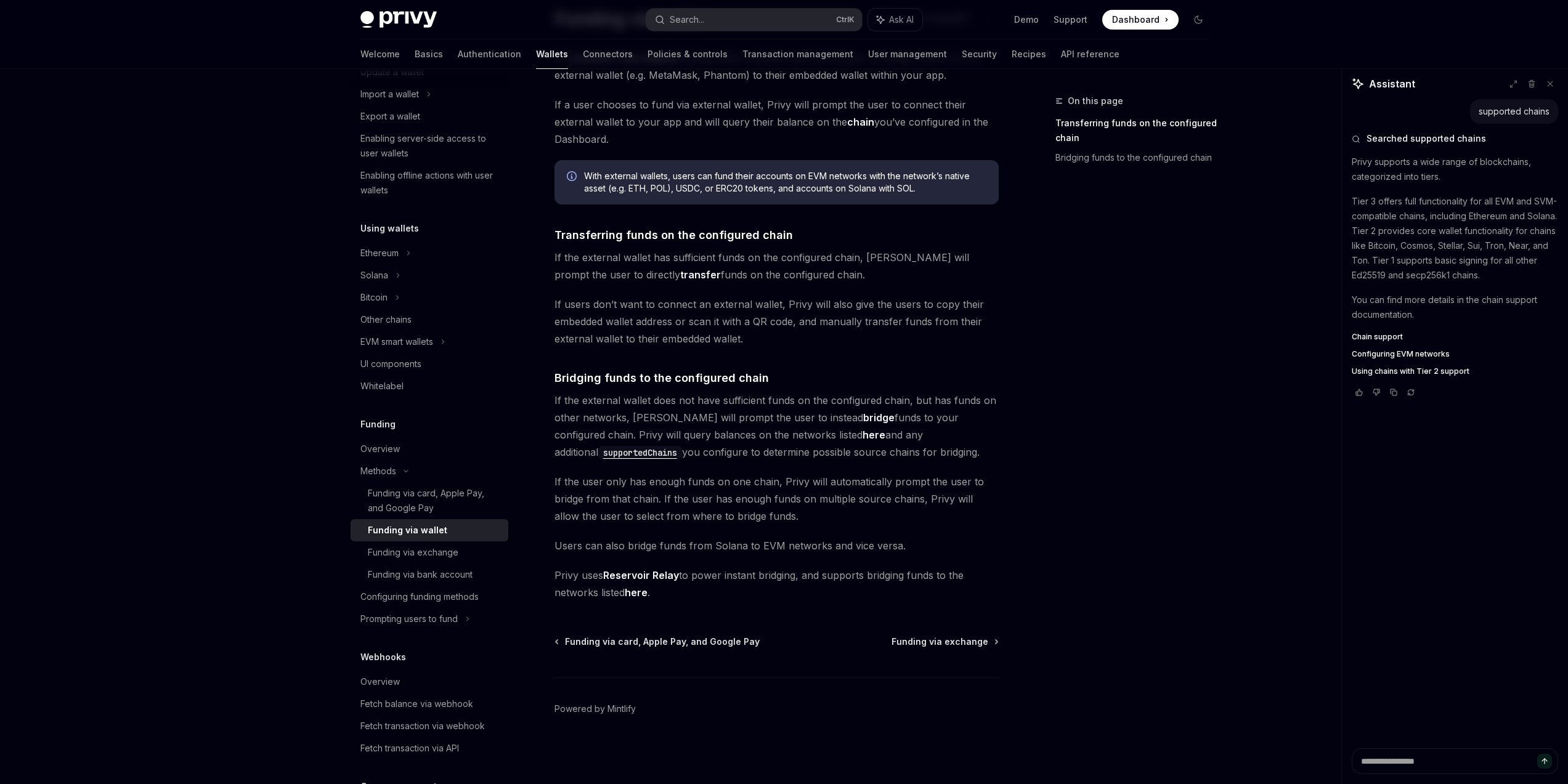
scroll to position [89, 0]
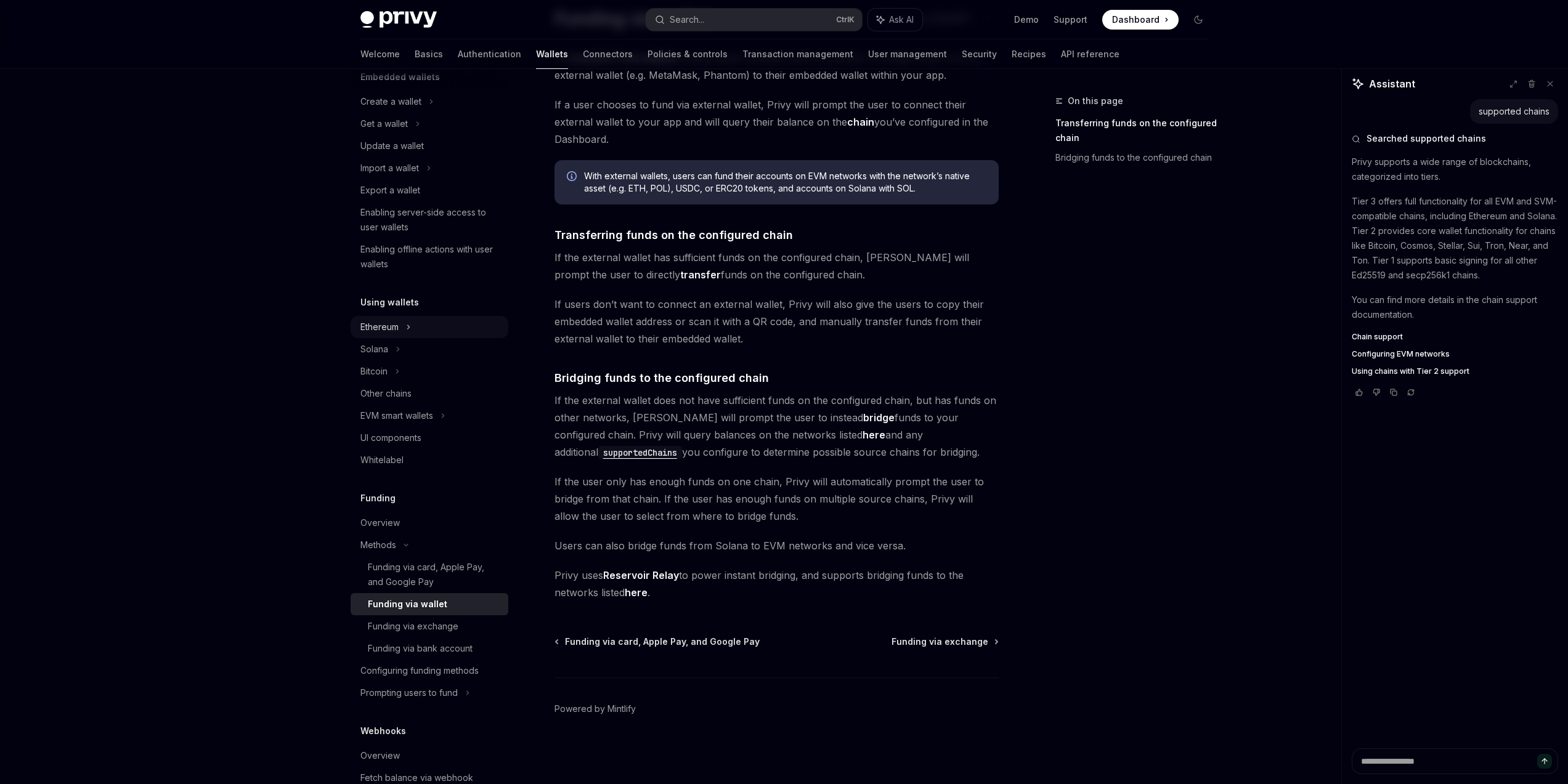
click at [429, 109] on icon at bounding box center [431, 101] width 5 height 15
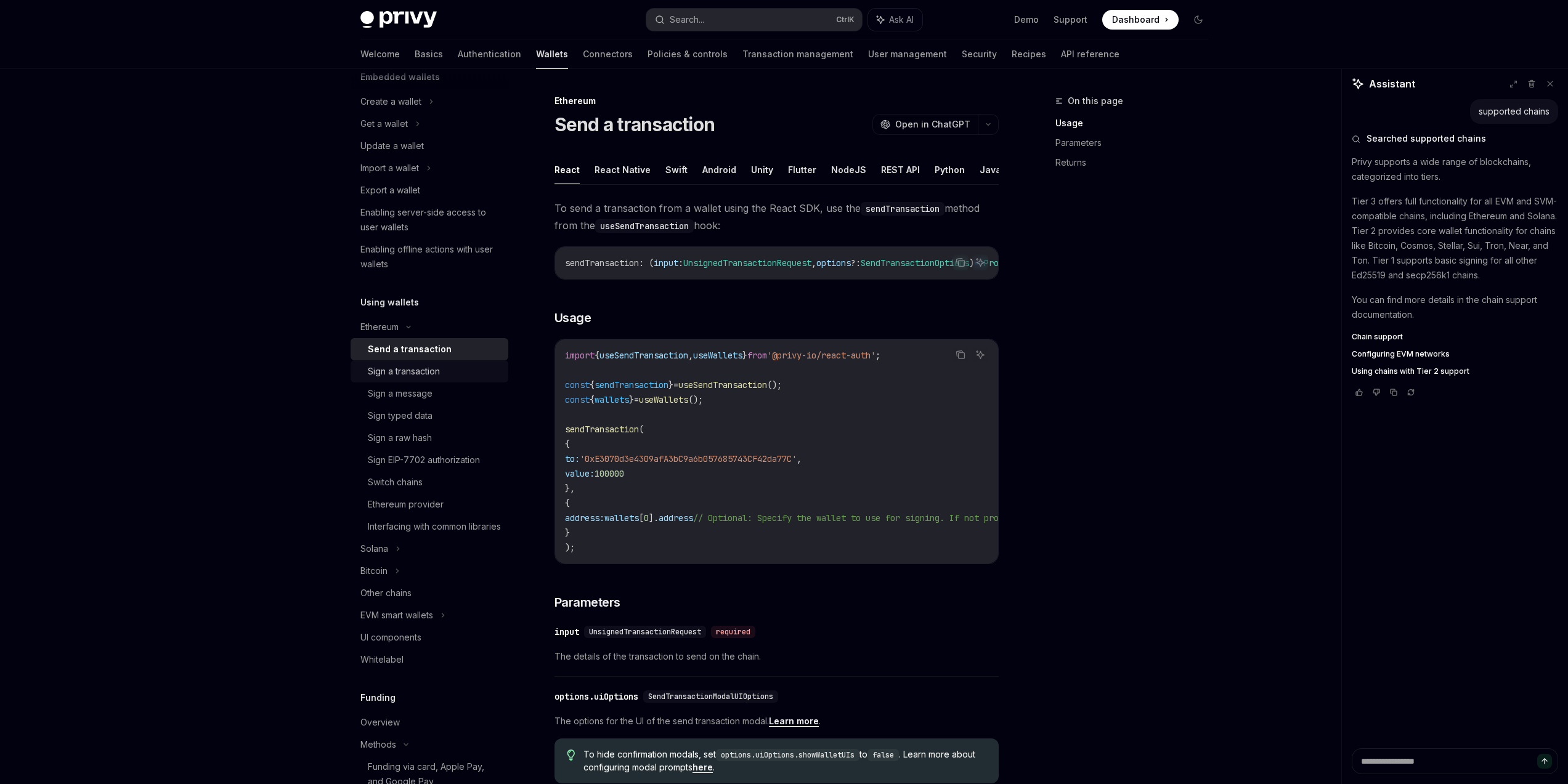
click at [463, 373] on div "Sign a transaction" at bounding box center [434, 371] width 133 height 15
click at [1105, 453] on div "On this page Usage Parameters Returns" at bounding box center [1124, 438] width 187 height 691
click at [428, 623] on div "EVM smart wallets" at bounding box center [397, 615] width 73 height 15
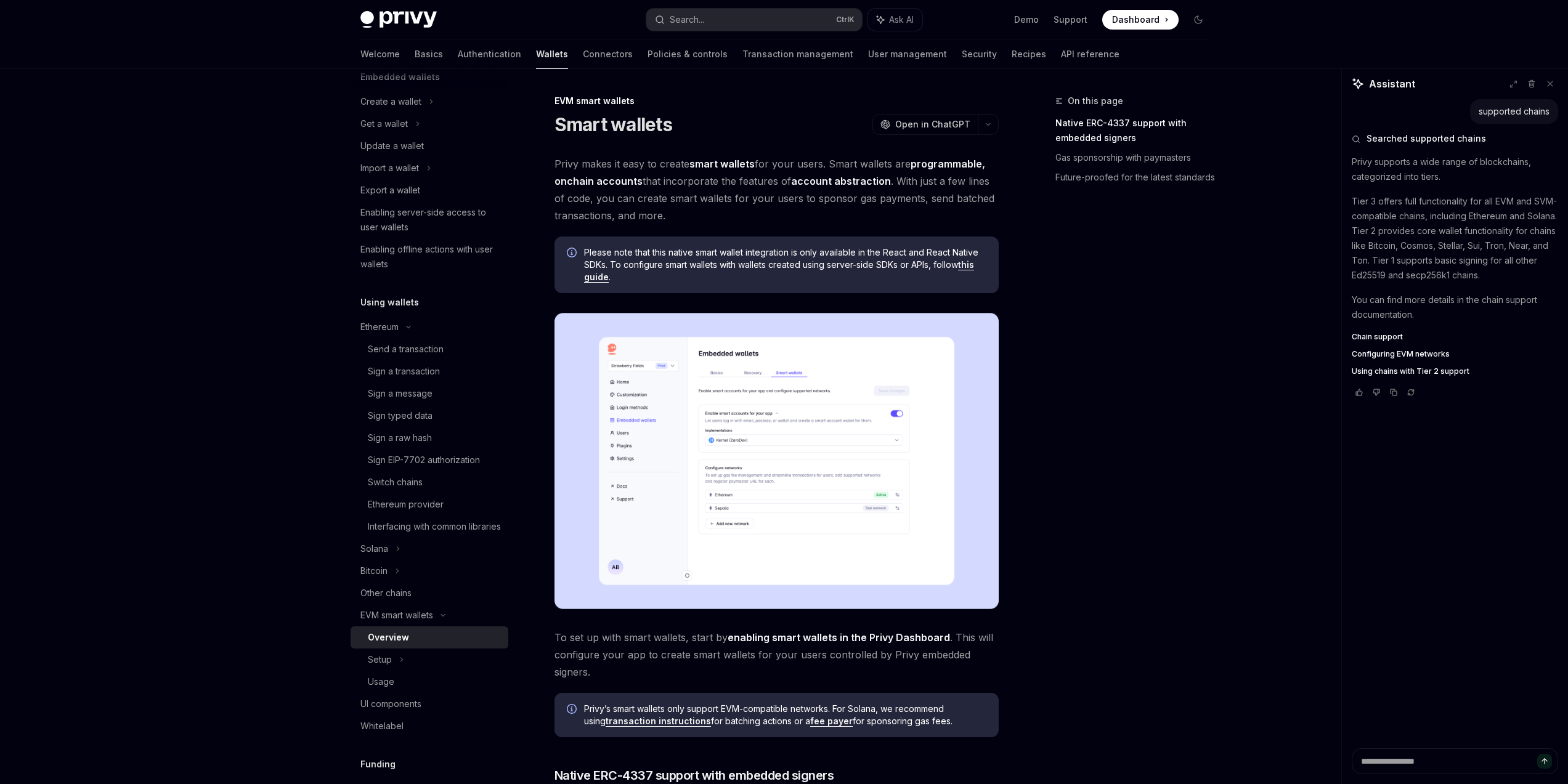
click at [441, 645] on div "Overview" at bounding box center [434, 638] width 133 height 15
click at [410, 689] on div "Usage" at bounding box center [434, 682] width 133 height 15
type textarea "*"
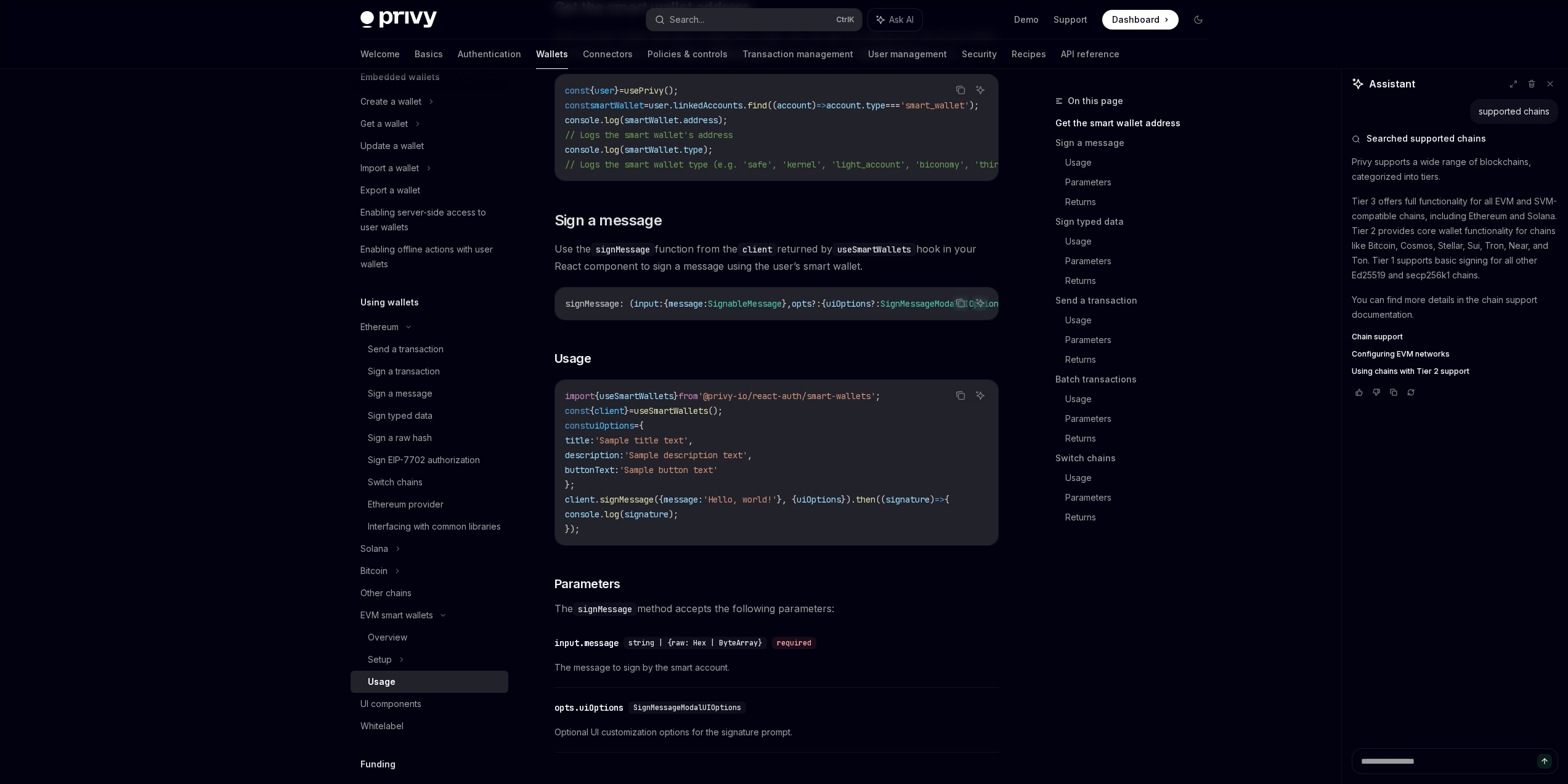
scroll to position [296, 0]
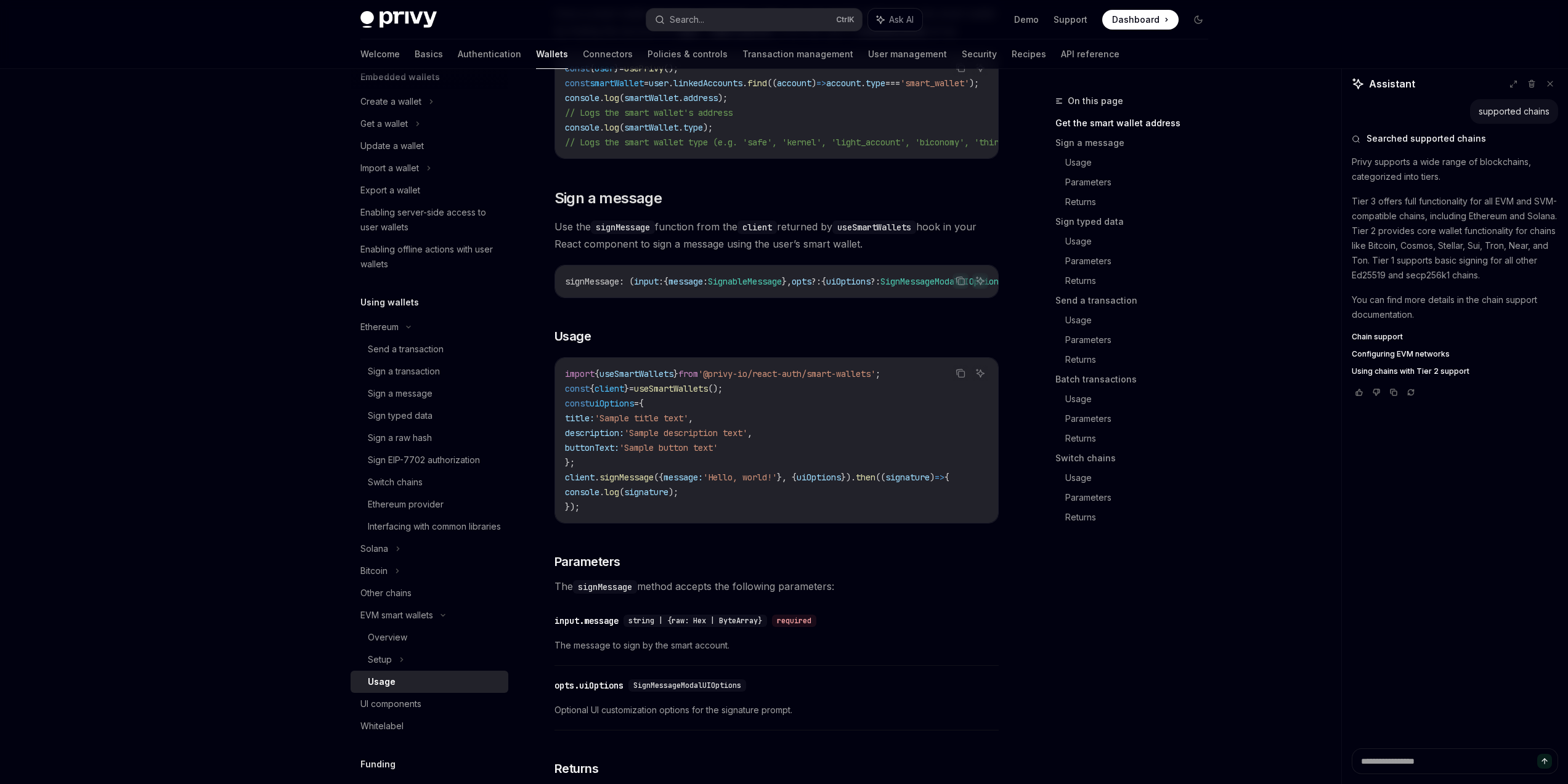
click at [1206, 636] on div "On this page Get the smart wallet address Sign a message Usage Parameters Retur…" at bounding box center [1124, 438] width 187 height 691
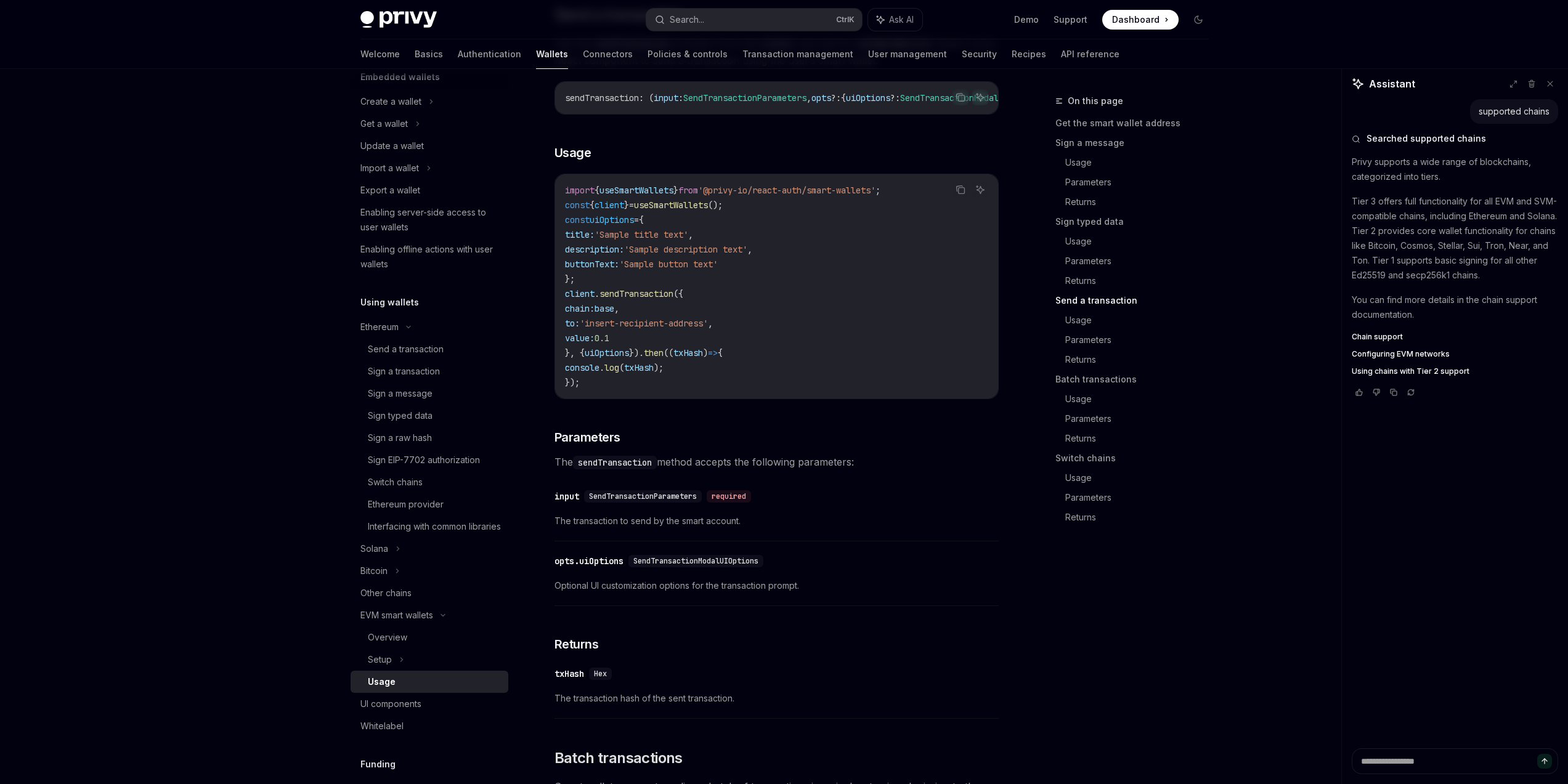
scroll to position [1700, 0]
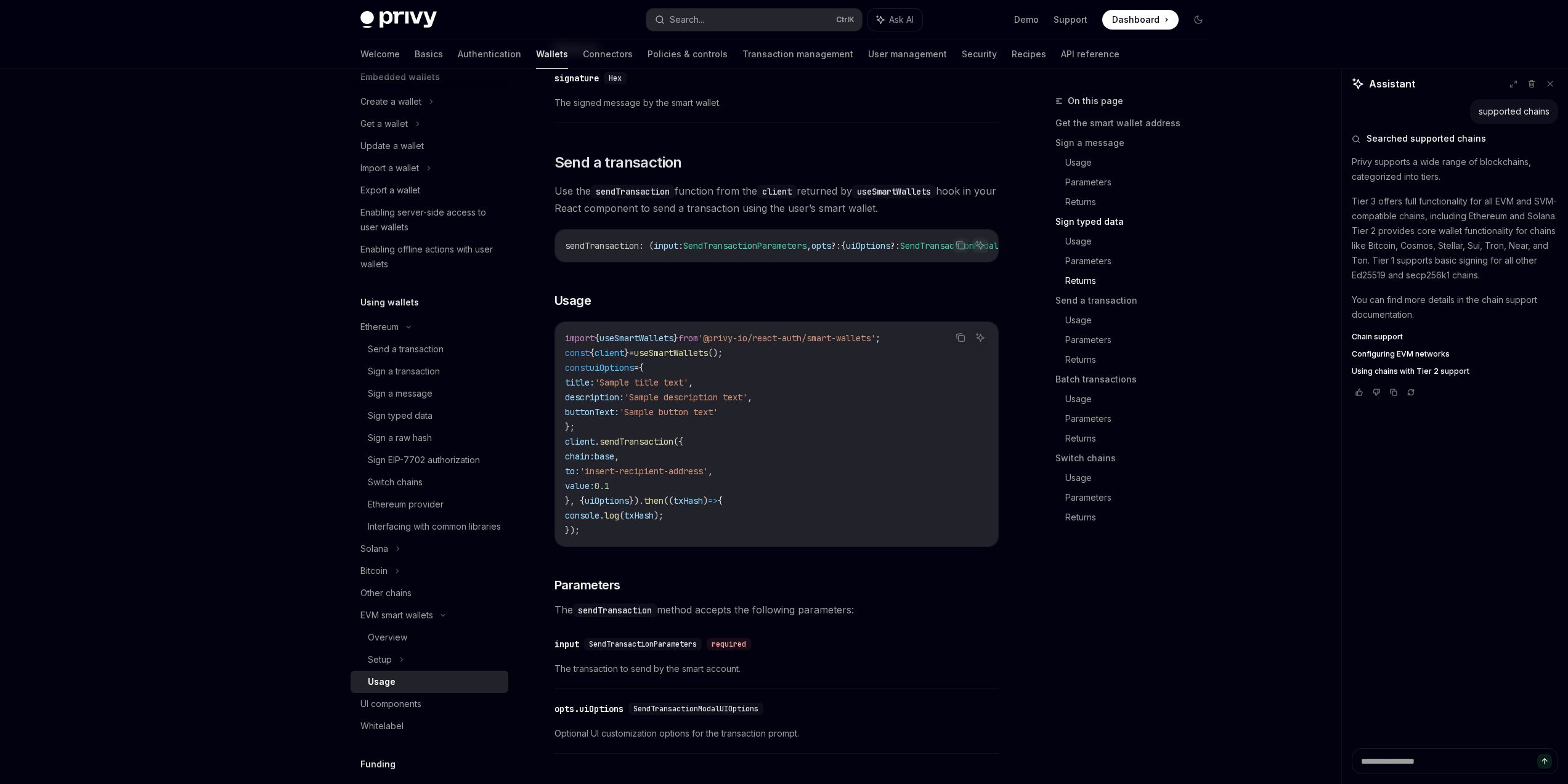
click at [1092, 641] on div "On this page Get the smart wallet address Sign a message Usage Parameters Retur…" at bounding box center [1124, 438] width 187 height 691
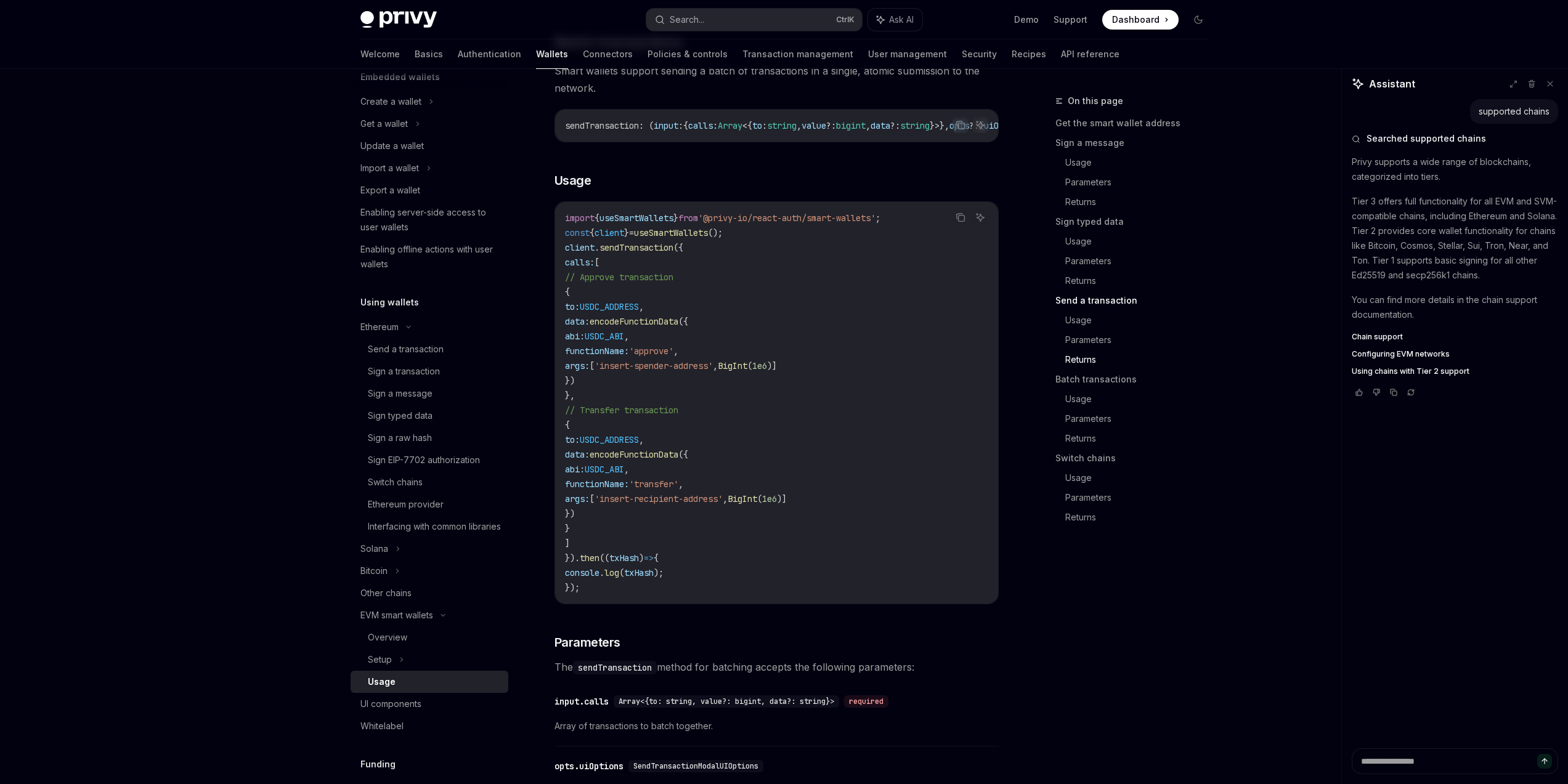
scroll to position [2514, 0]
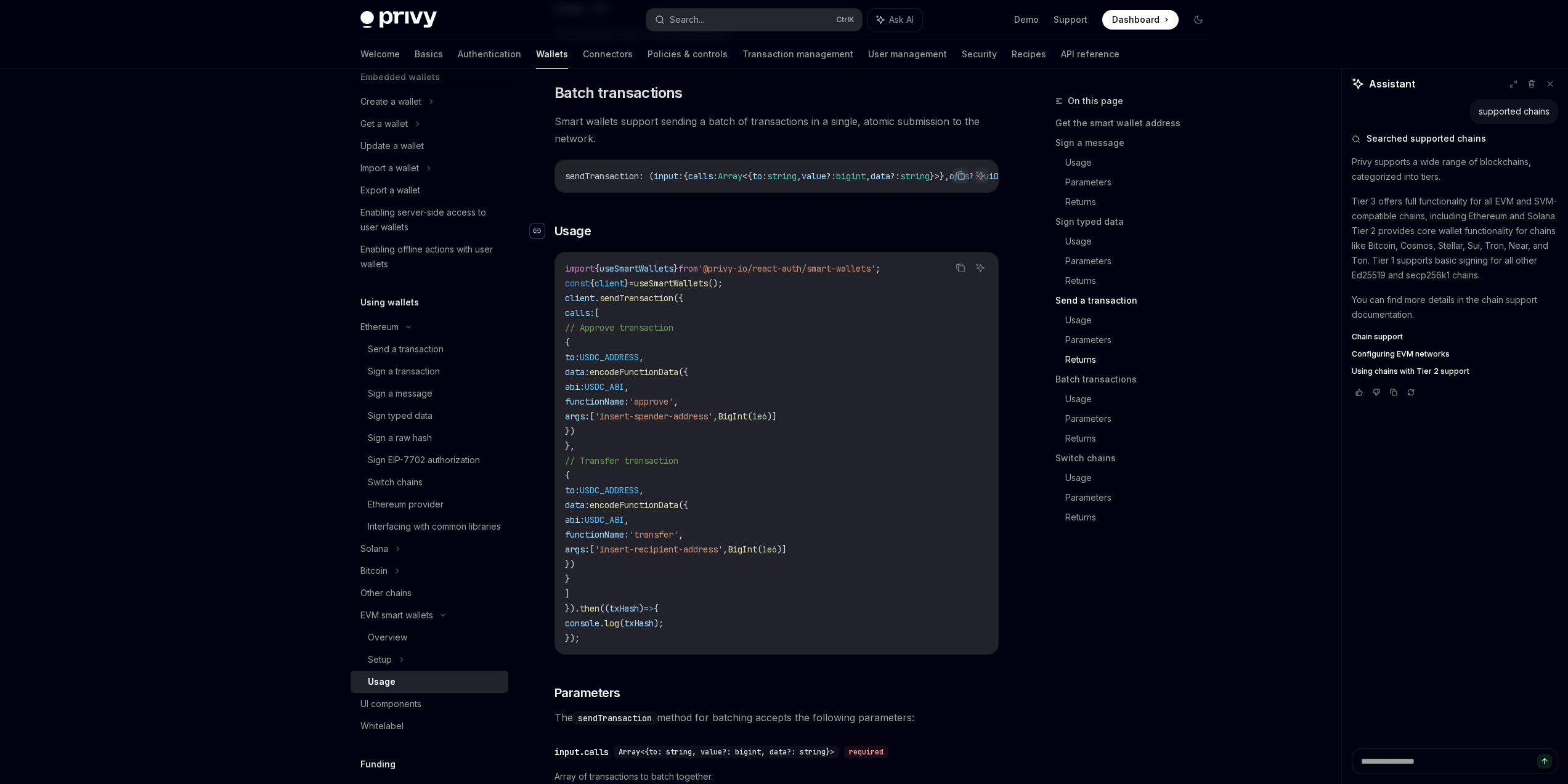
click at [542, 238] on div "Navigate to header" at bounding box center [537, 231] width 15 height 15
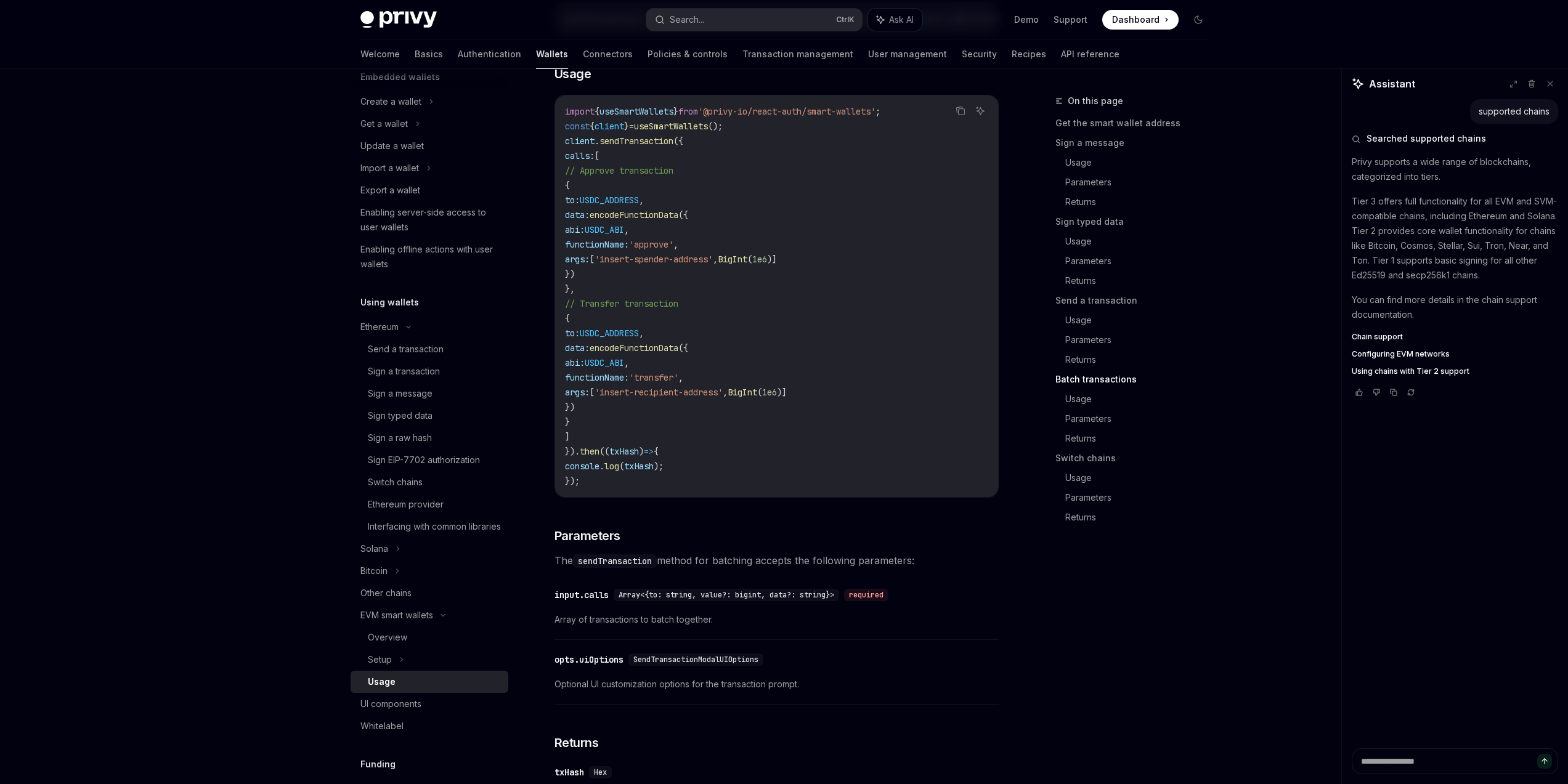
scroll to position [2676, 0]
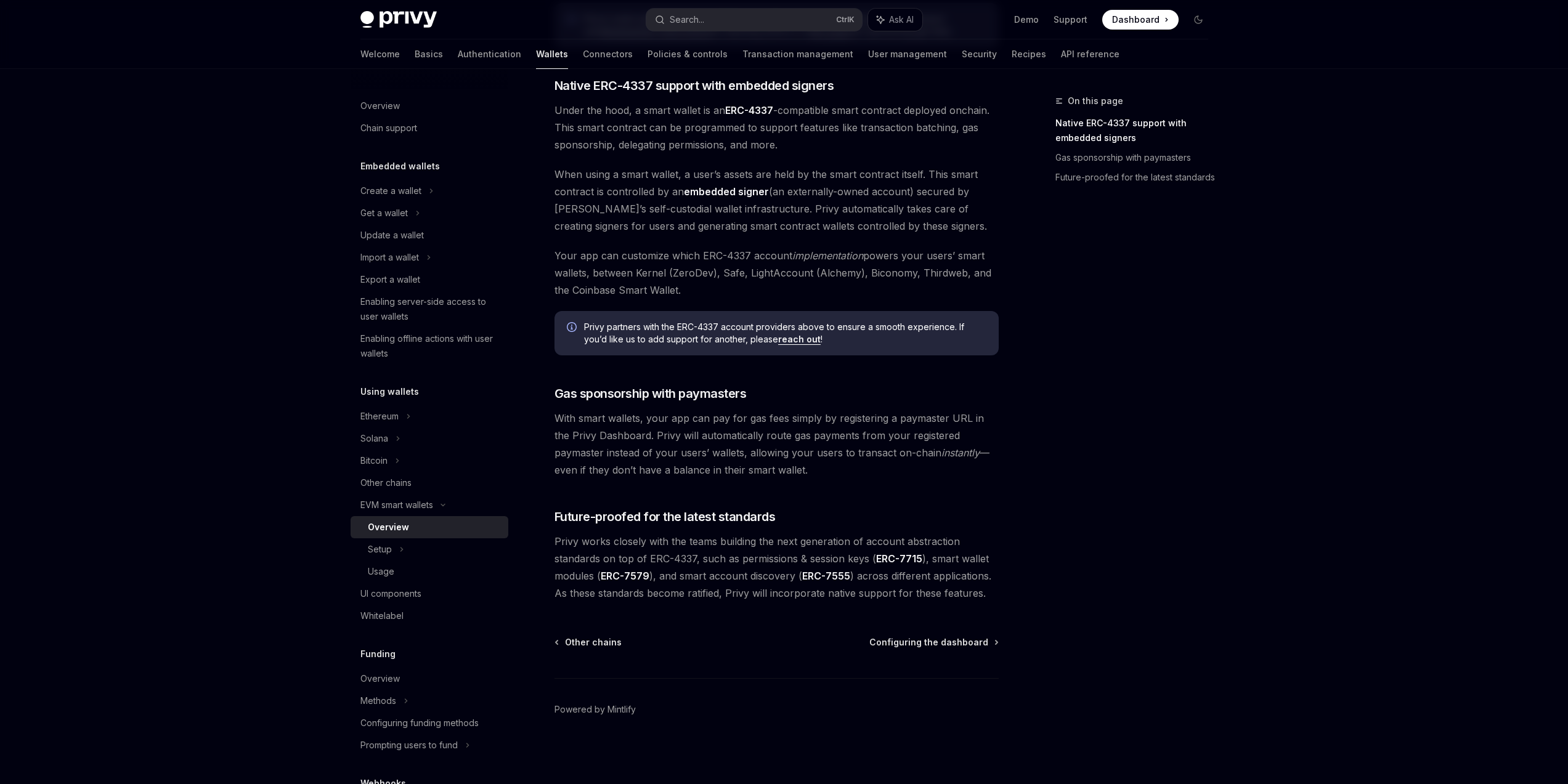
scroll to position [691, 0]
click at [942, 642] on span "Configuring the dashboard" at bounding box center [929, 642] width 119 height 13
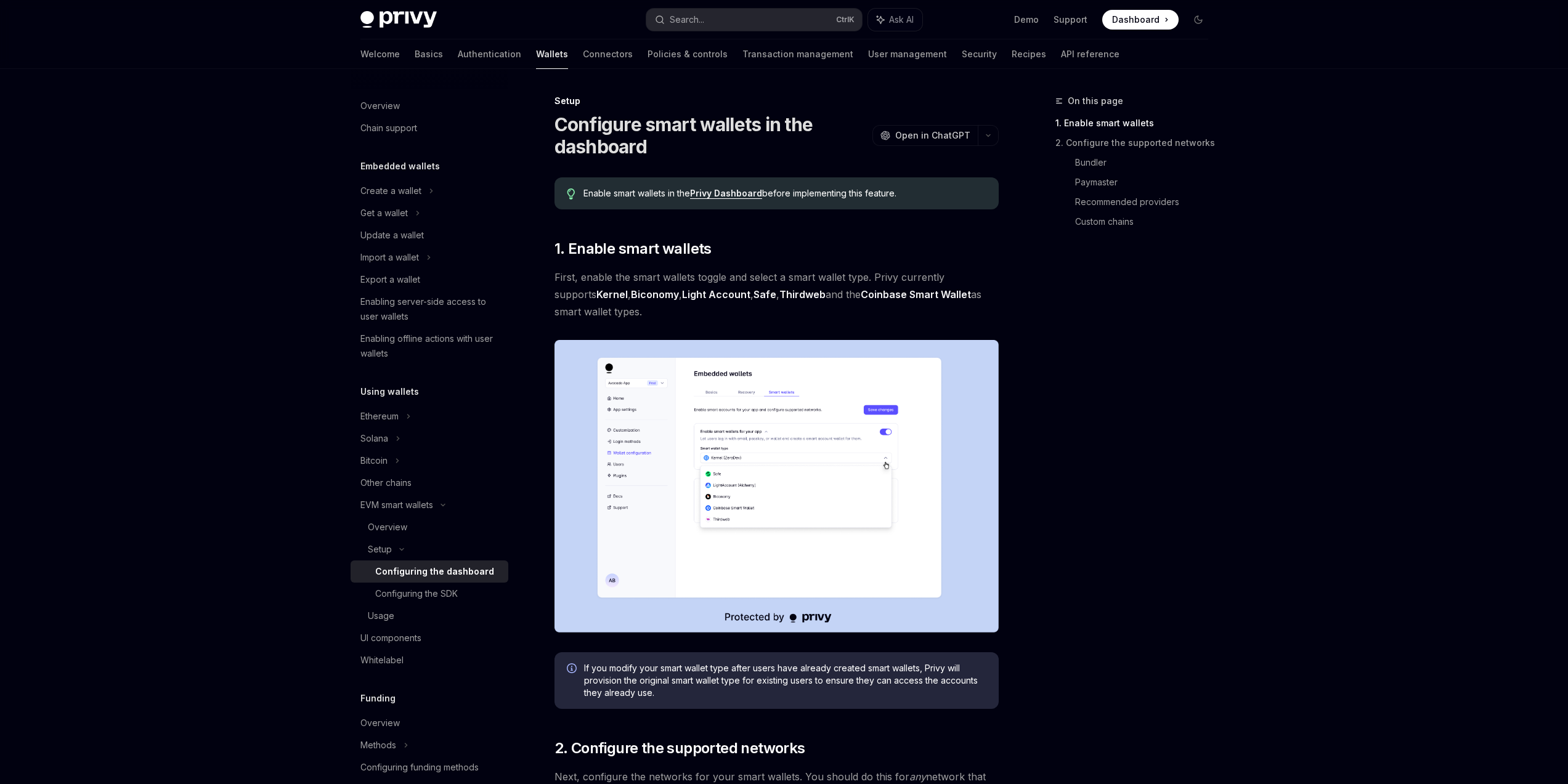
click at [430, 576] on div "Configuring the dashboard" at bounding box center [435, 571] width 119 height 15
click at [428, 591] on div "Configuring the SDK" at bounding box center [416, 594] width 83 height 15
type textarea "*"
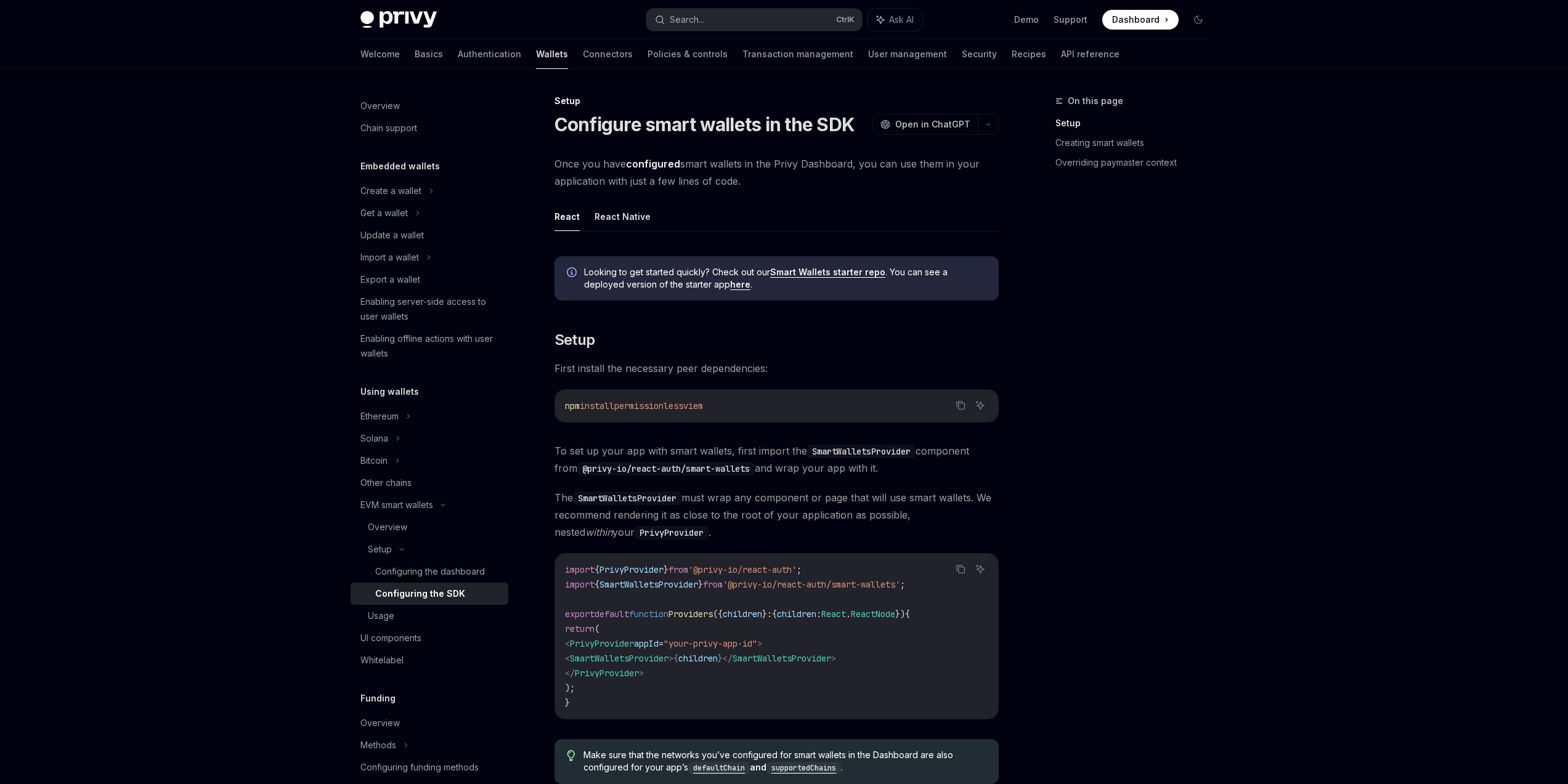
click at [1134, 540] on div "On this page Setup Creating smart wallets Overriding paymaster context" at bounding box center [1124, 438] width 187 height 691
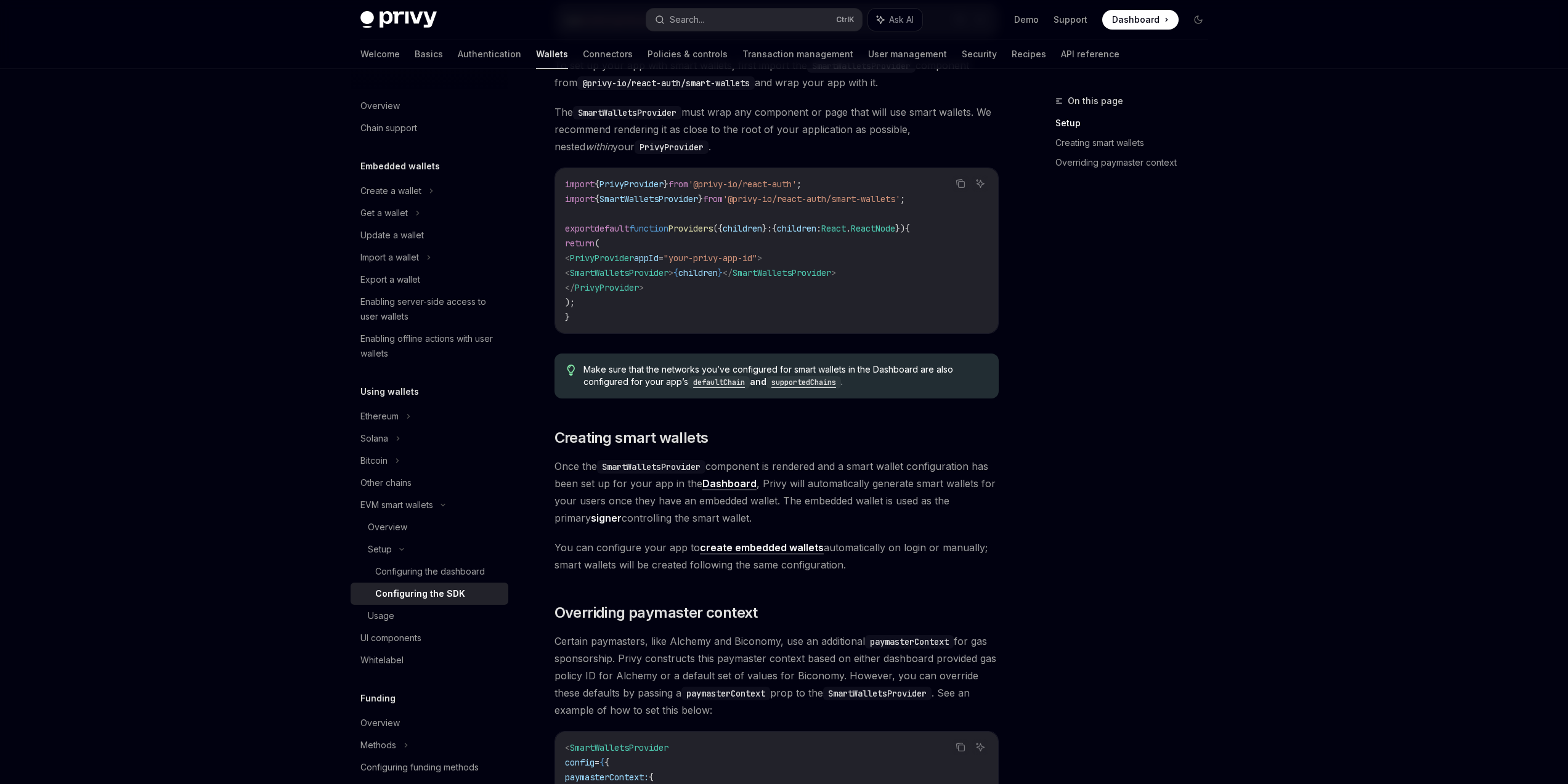
scroll to position [518, 0]
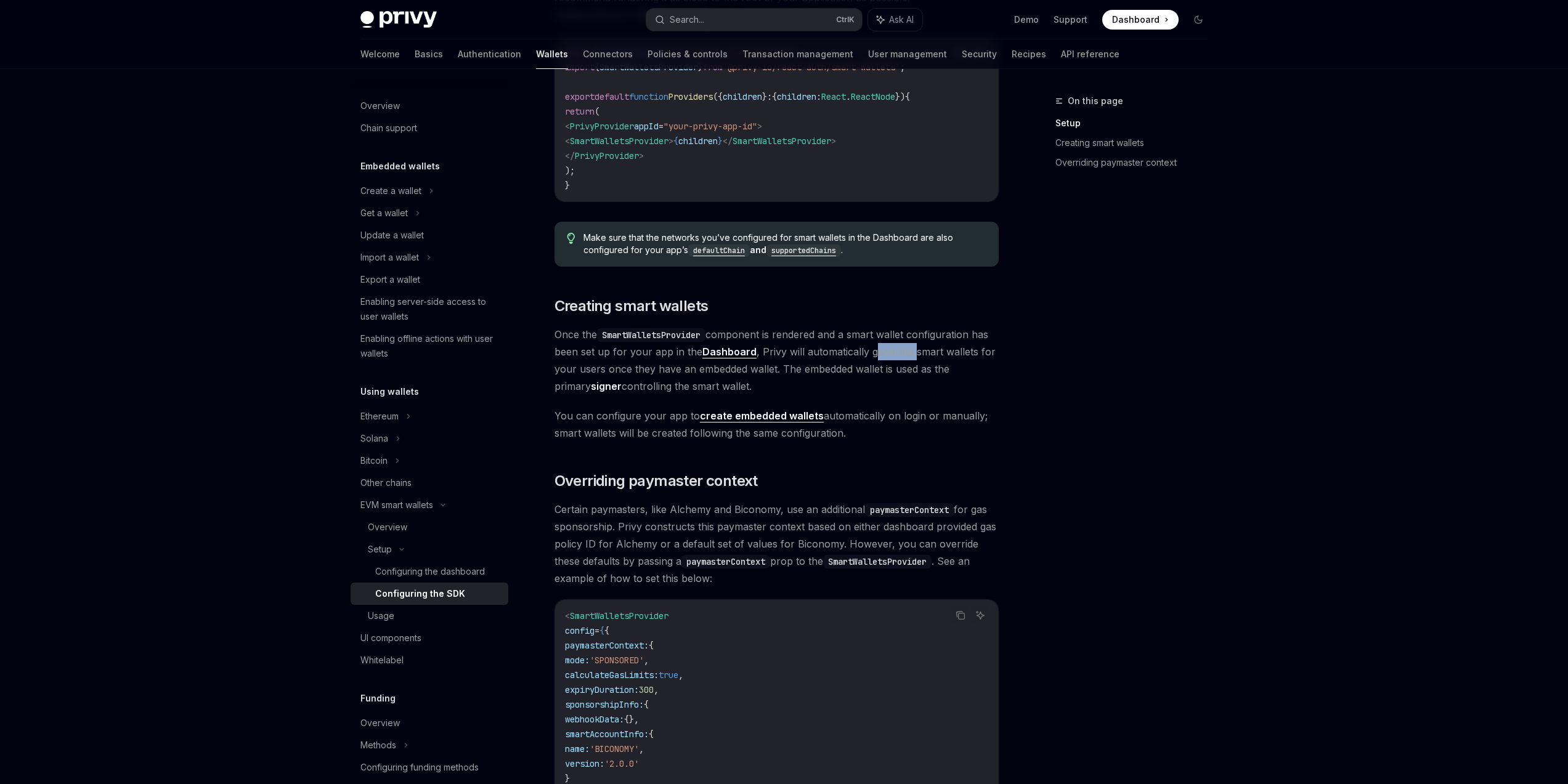
drag, startPoint x: 900, startPoint y: 344, endPoint x: 942, endPoint y: 343, distance: 42.0
click at [919, 344] on span "Once the SmartWalletsProvider component is rendered and a smart wallet configur…" at bounding box center [776, 360] width 444 height 69
click at [944, 342] on span "Once the SmartWalletsProvider component is rendered and a smart wallet configur…" at bounding box center [776, 360] width 444 height 69
drag, startPoint x: 567, startPoint y: 371, endPoint x: 930, endPoint y: 366, distance: 363.0
click at [921, 366] on span "Once the SmartWalletsProvider component is rendered and a smart wallet configur…" at bounding box center [776, 360] width 444 height 69
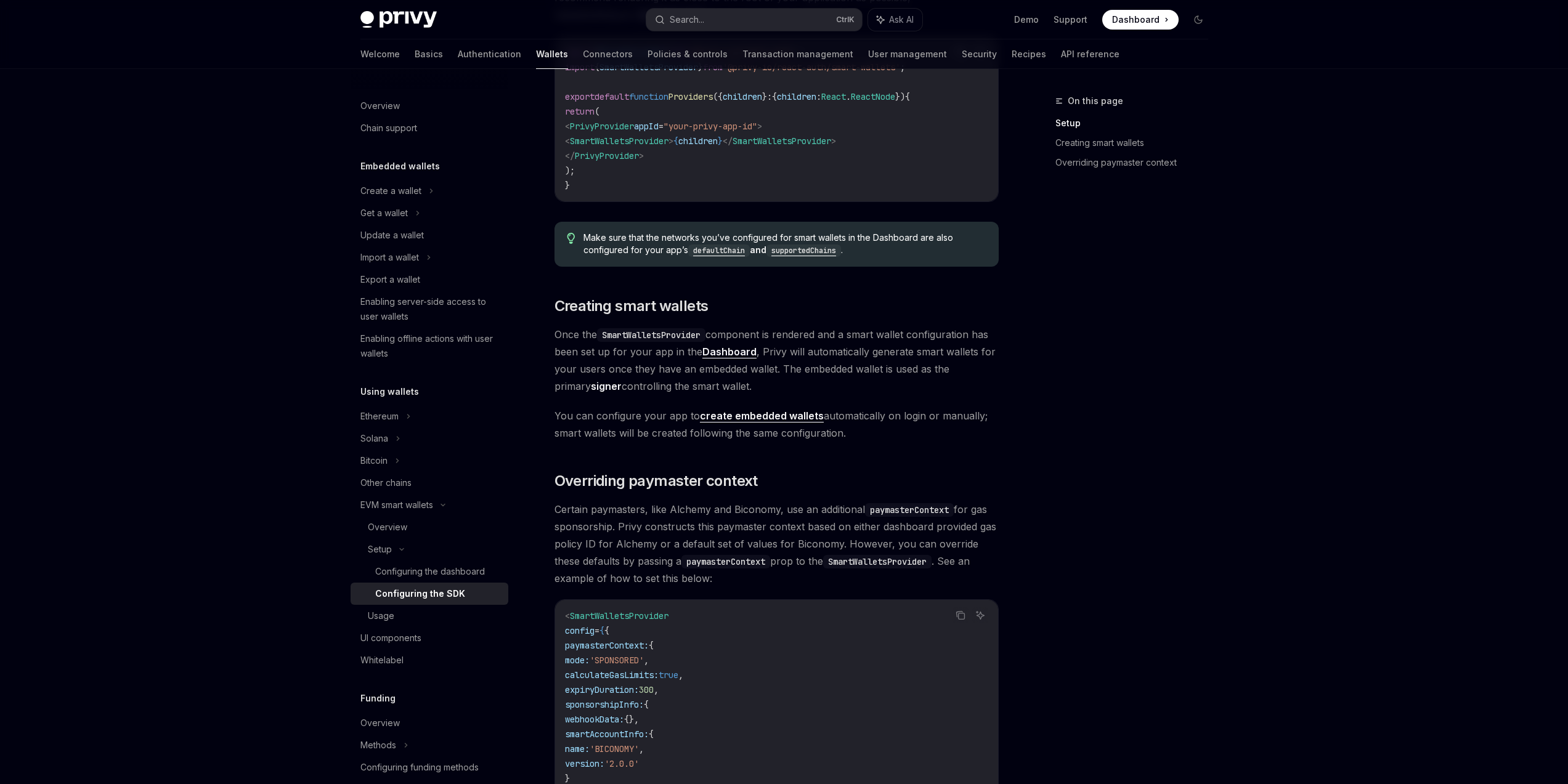
click at [930, 366] on span "Once the SmartWalletsProvider component is rendered and a smart wallet configur…" at bounding box center [776, 360] width 444 height 69
drag, startPoint x: 629, startPoint y: 416, endPoint x: 957, endPoint y: 418, distance: 328.0
click at [957, 418] on span "You can configure your app to create embedded wallets automatically on login or…" at bounding box center [776, 424] width 444 height 34
click at [957, 418] on span "You can configure your app to create embedded wallets automatically on login or…" at bounding box center [776, 424] width 444 height 34
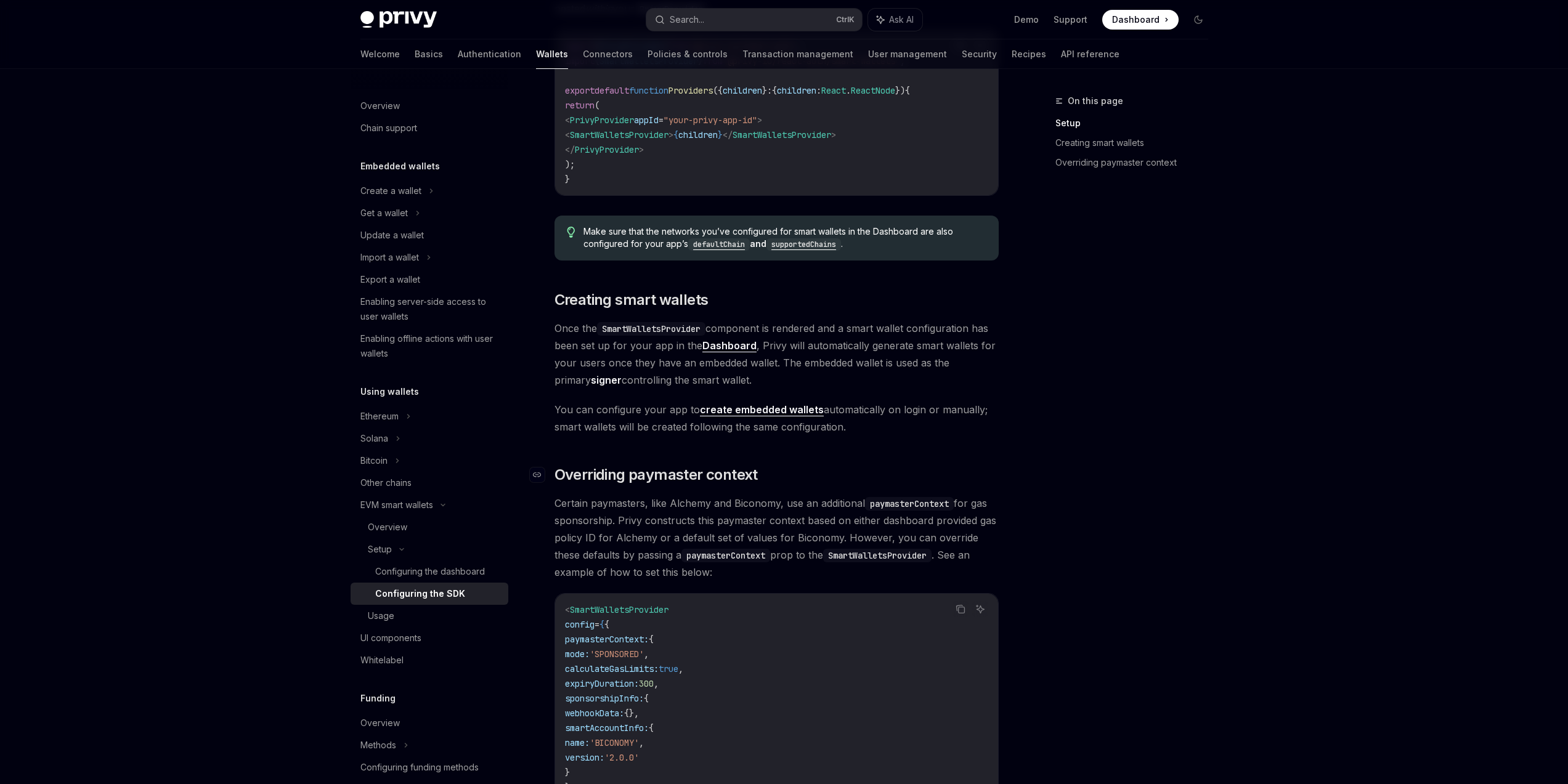
scroll to position [444, 0]
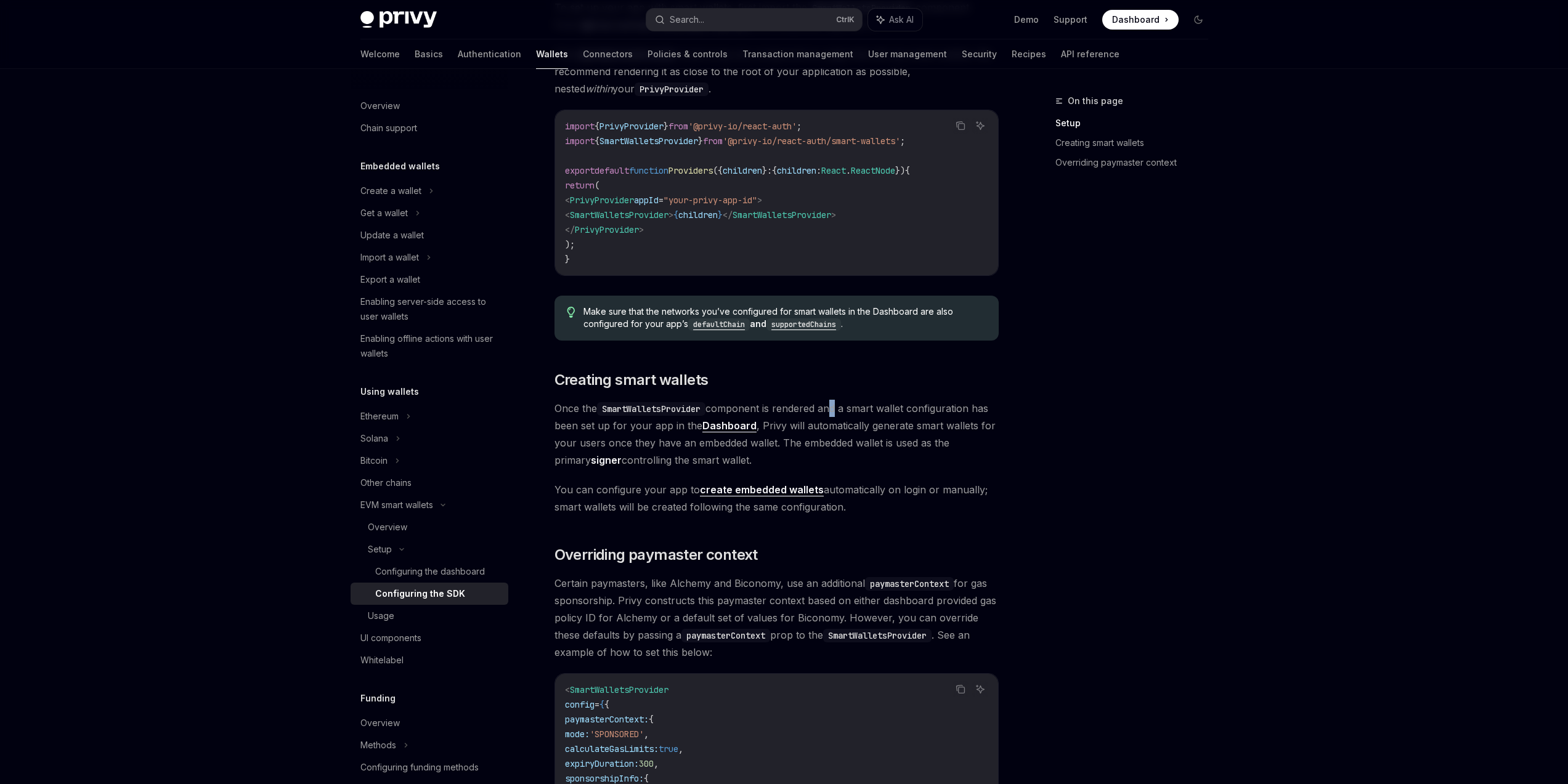
drag, startPoint x: 830, startPoint y: 411, endPoint x: 881, endPoint y: 411, distance: 51.0
click at [857, 411] on span "Once the SmartWalletsProvider component is rendered and a smart wallet configur…" at bounding box center [776, 434] width 444 height 69
click at [891, 412] on span "Once the SmartWalletsProvider component is rendered and a smart wallet configur…" at bounding box center [776, 434] width 444 height 69
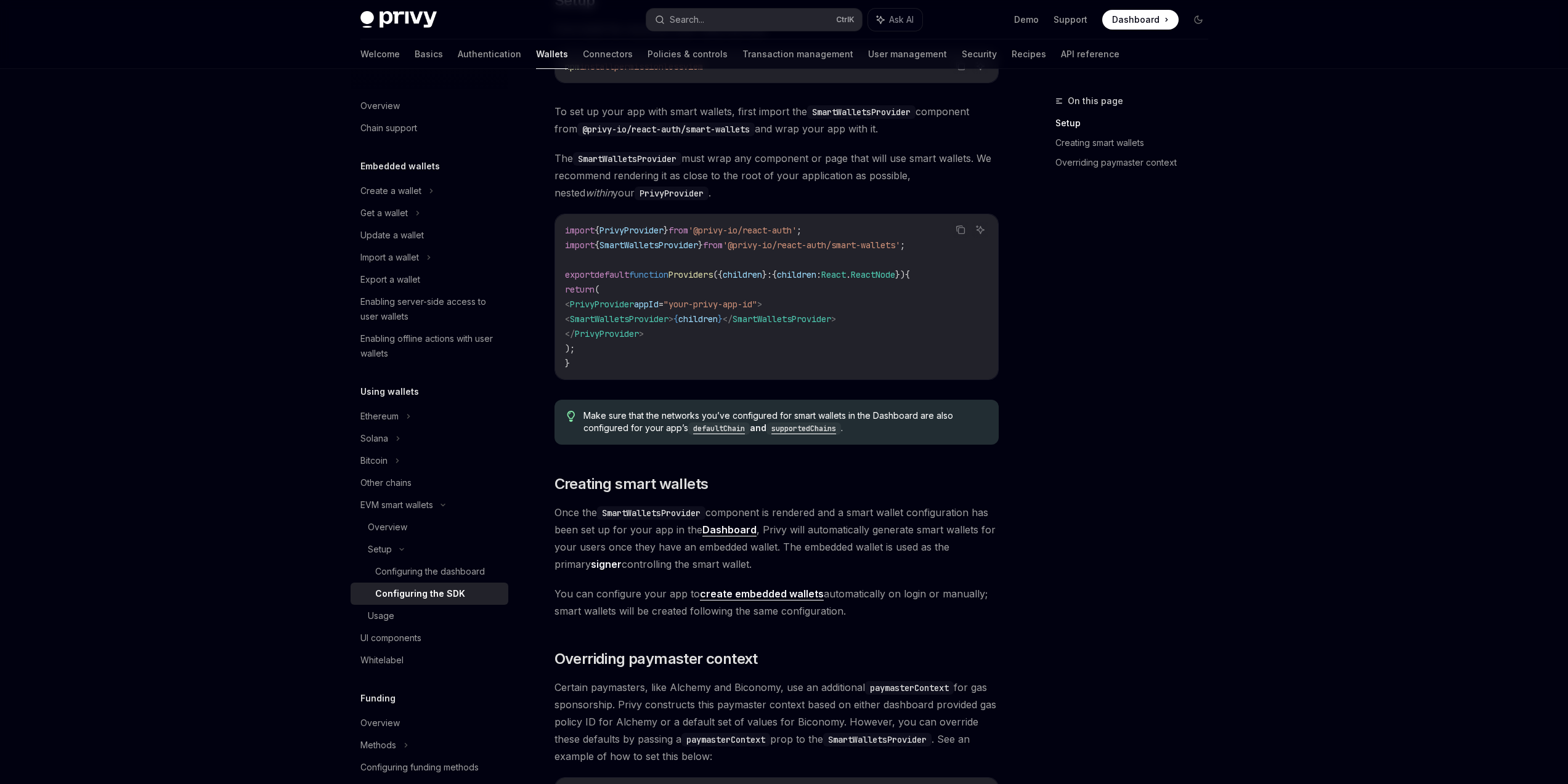
scroll to position [222, 0]
